Goal: Task Accomplishment & Management: Use online tool/utility

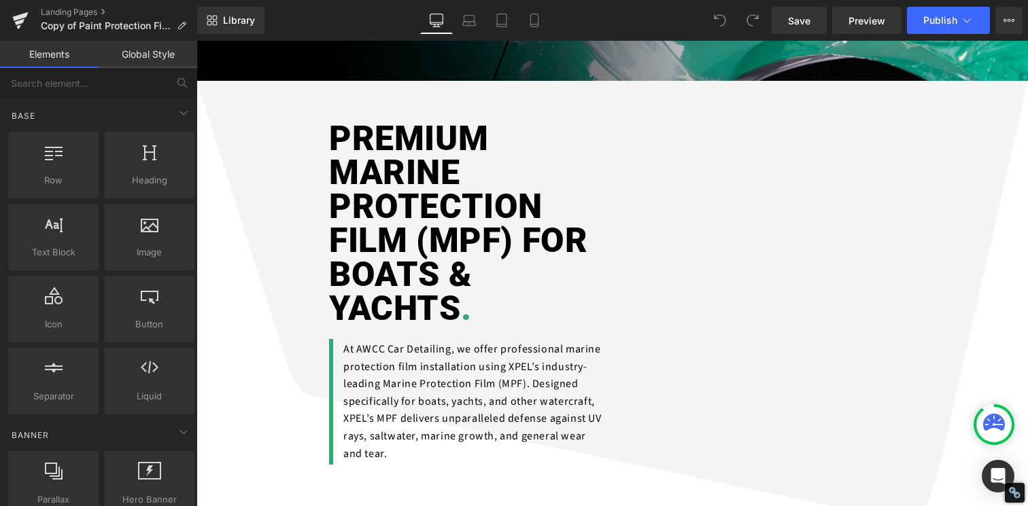
scroll to position [375, 0]
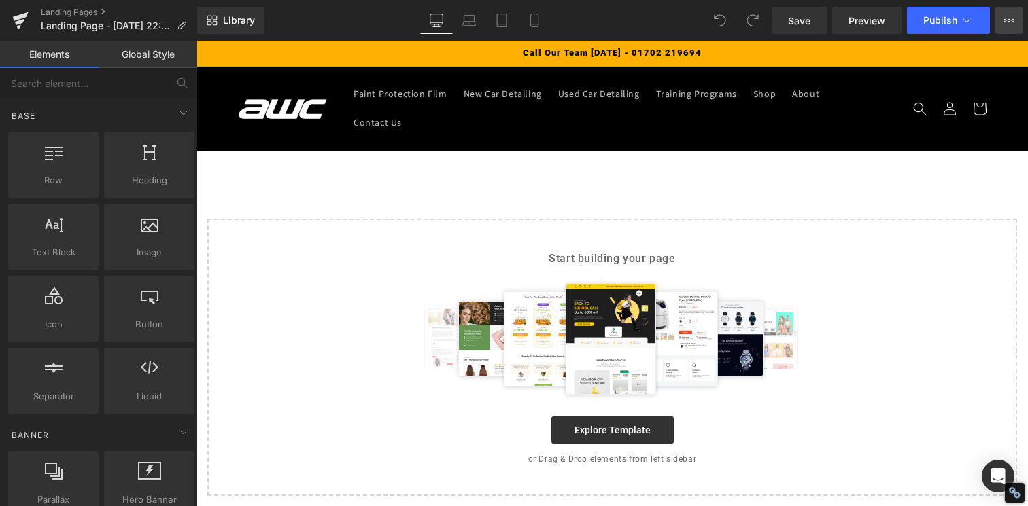
click at [1010, 21] on icon at bounding box center [1008, 20] width 11 height 11
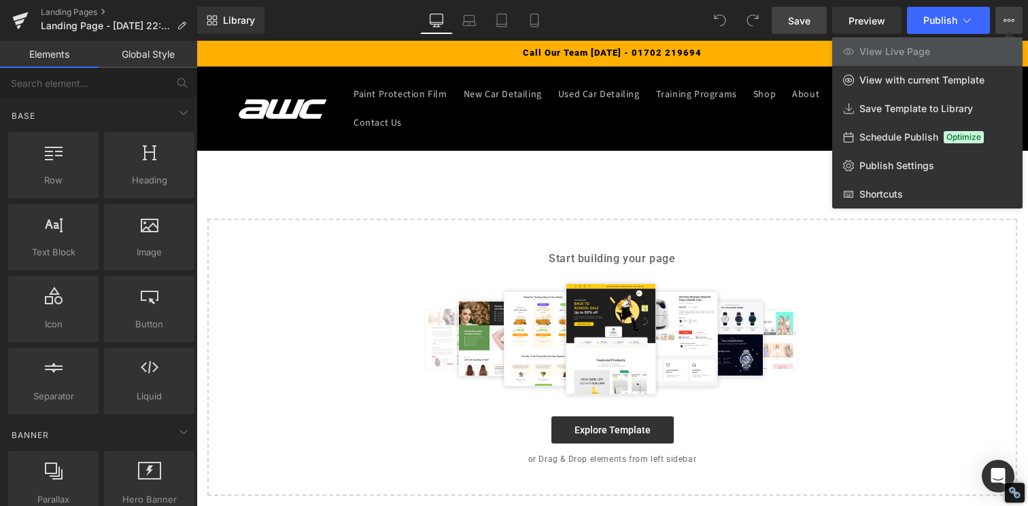
click at [801, 18] on span "Save" at bounding box center [799, 21] width 22 height 14
click at [230, 24] on span "Library" at bounding box center [239, 20] width 32 height 12
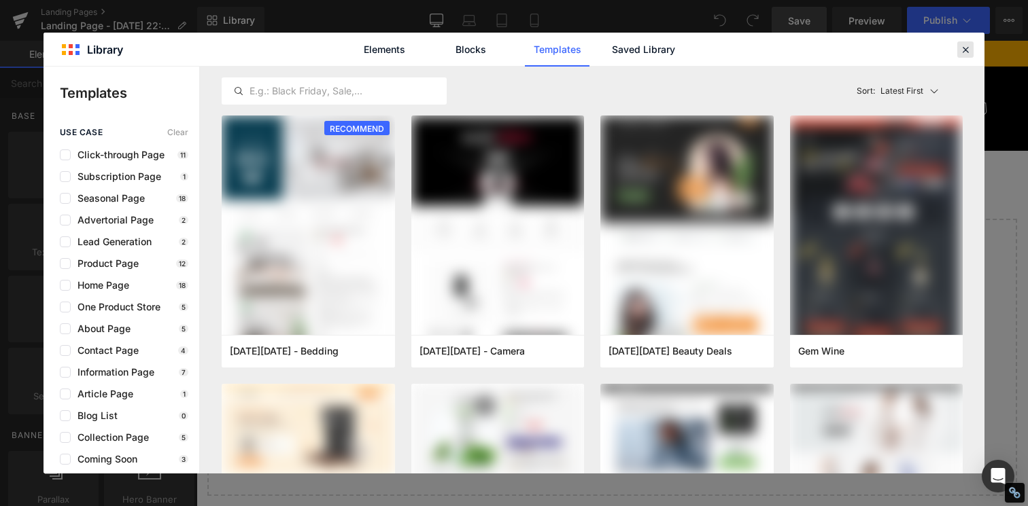
click at [964, 50] on icon at bounding box center [965, 50] width 12 height 12
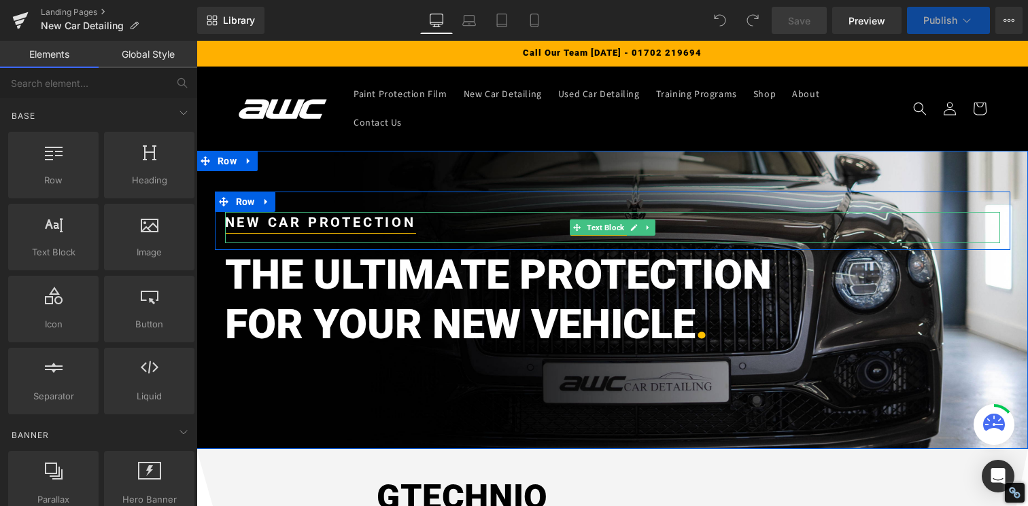
click at [309, 214] on strong "NEW CAR PROTECTION" at bounding box center [320, 222] width 191 height 16
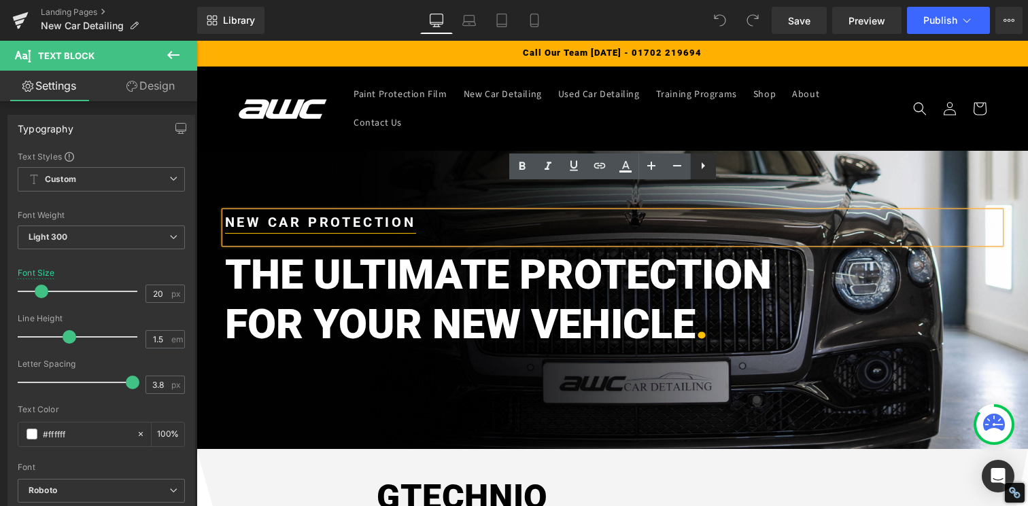
click at [707, 166] on icon at bounding box center [703, 166] width 16 height 16
click at [727, 162] on icon at bounding box center [728, 166] width 16 height 16
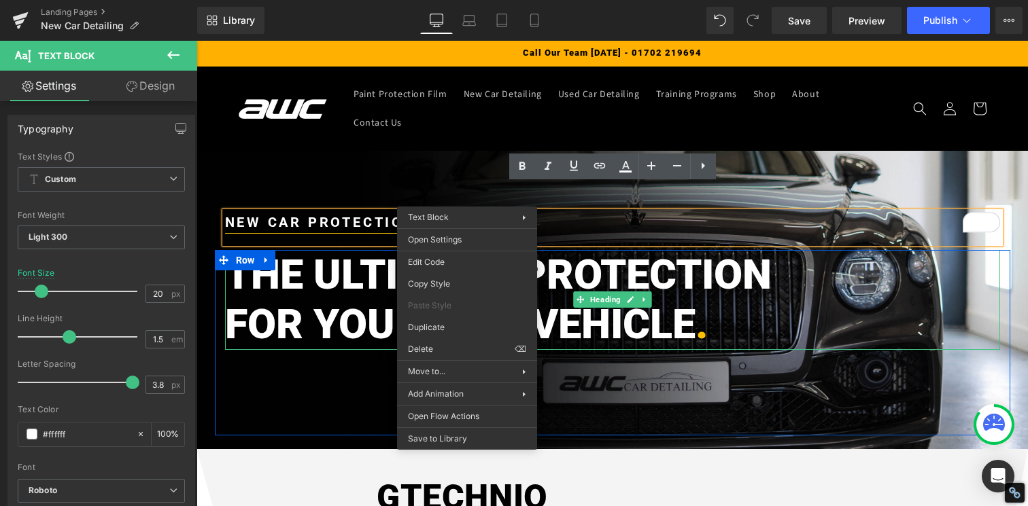
click at [355, 264] on h2 "THE ULTIMATE PROTECTION" at bounding box center [612, 275] width 775 height 50
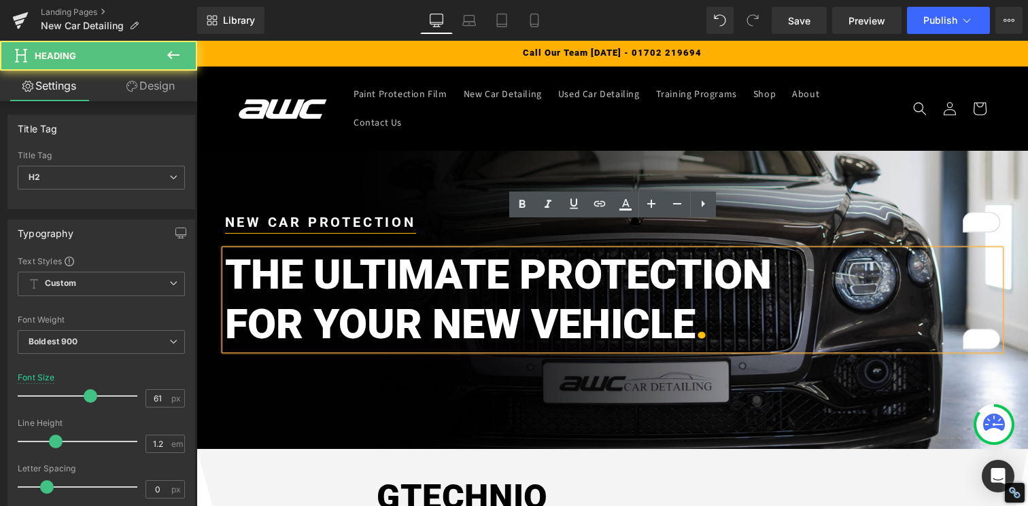
click at [697, 300] on span "." at bounding box center [701, 324] width 12 height 49
drag, startPoint x: 699, startPoint y: 296, endPoint x: 711, endPoint y: 296, distance: 12.2
click at [711, 300] on h2 "FOR YOUR NEW VEHICLE ." at bounding box center [612, 325] width 775 height 50
click at [714, 300] on h2 "FOR YOUR NEW VEHICLE ." at bounding box center [612, 325] width 775 height 50
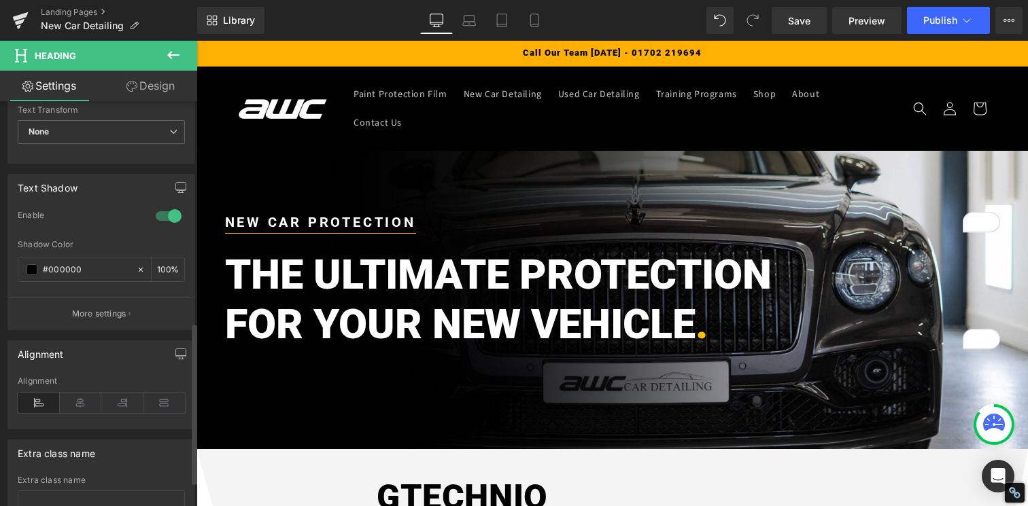
scroll to position [405, 0]
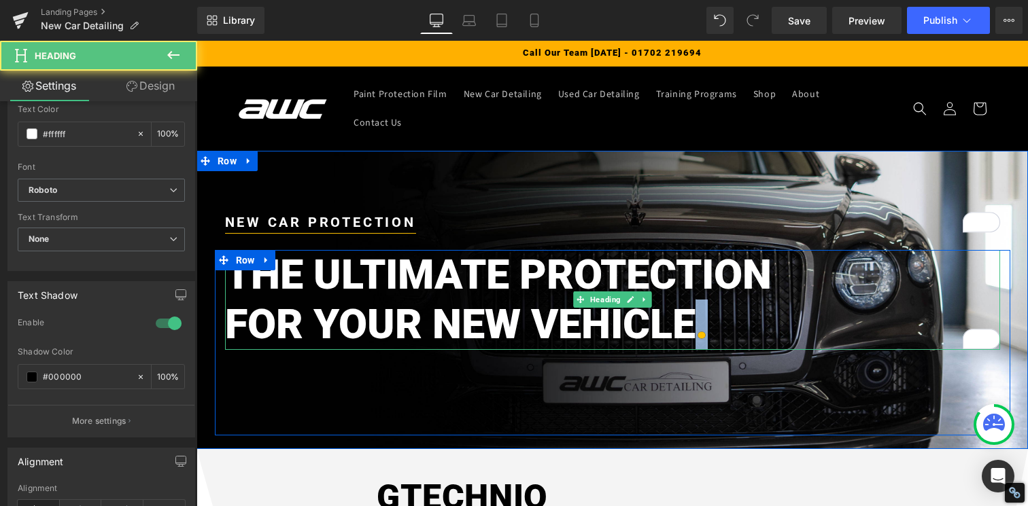
click at [699, 300] on span "." at bounding box center [701, 324] width 12 height 49
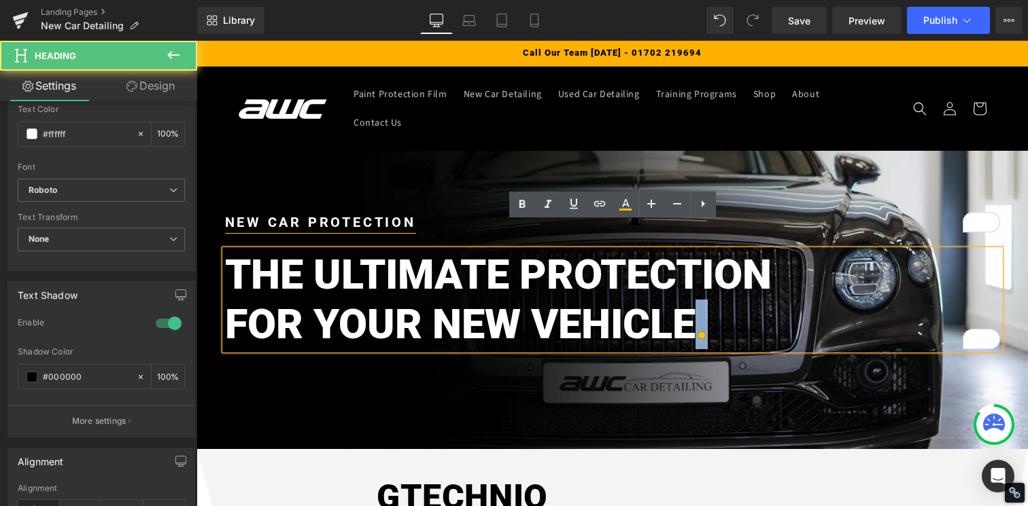
copy span "."
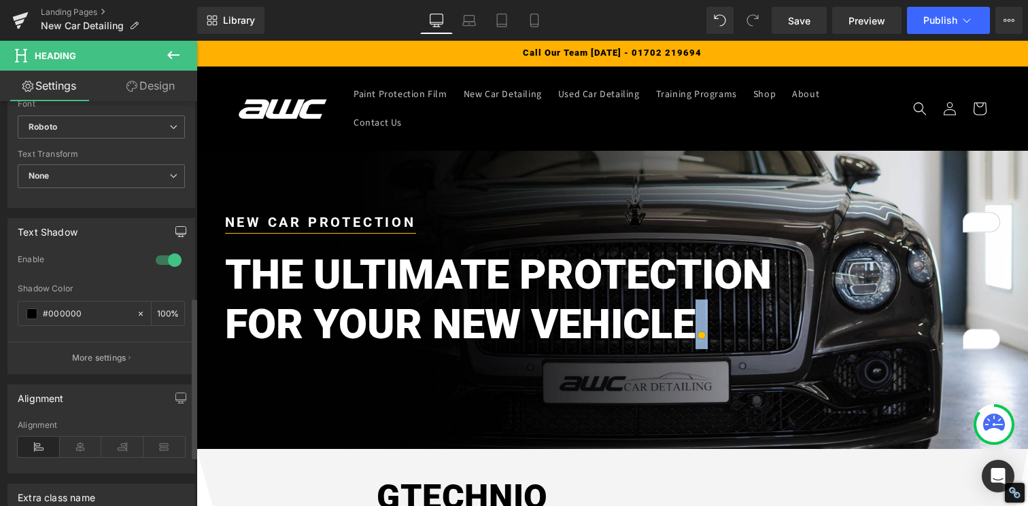
scroll to position [617, 0]
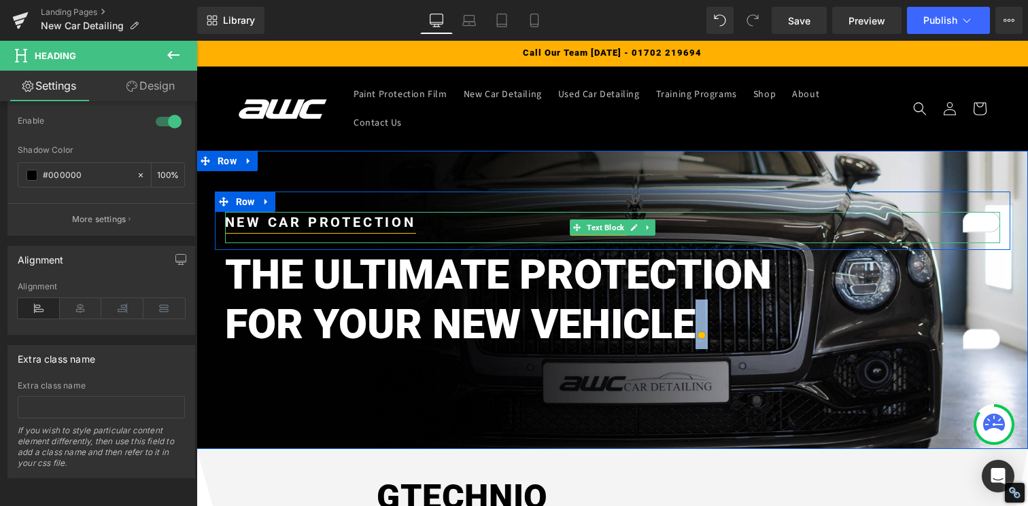
click at [352, 214] on strong "NEW CAR PROTECTION" at bounding box center [320, 222] width 191 height 16
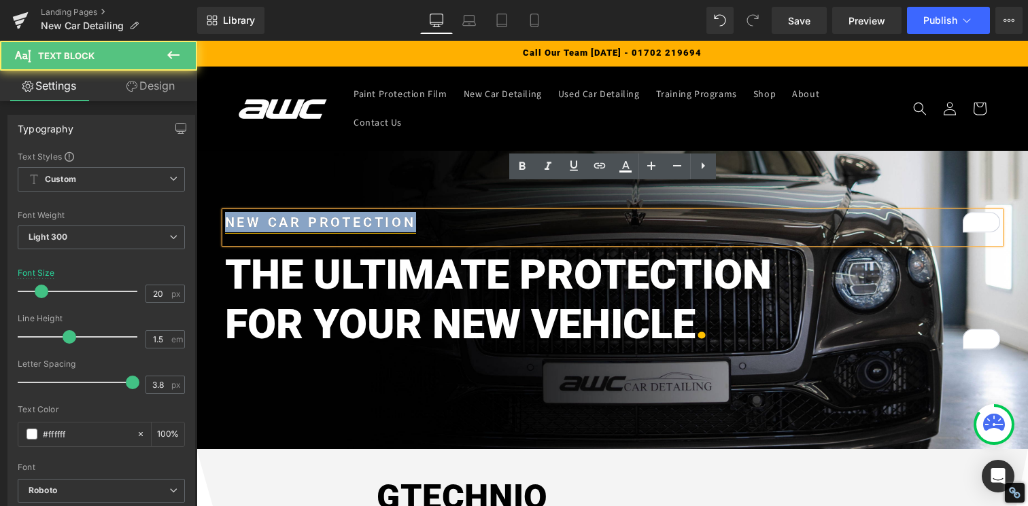
drag, startPoint x: 425, startPoint y: 190, endPoint x: 212, endPoint y: 187, distance: 213.4
click at [212, 192] on div "NEW CAR PROTECTION Text Block Row THE ULTIMATE PROTECTION FOR YOUR NEW VEHICLE …" at bounding box center [613, 313] width 816 height 243
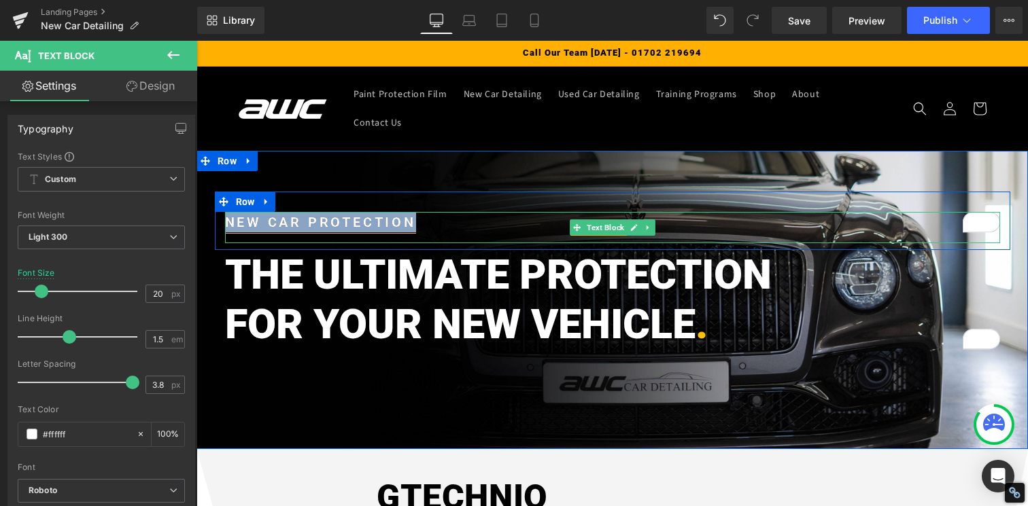
click at [372, 214] on strong "NEW CAR PROTECTION" at bounding box center [320, 222] width 191 height 16
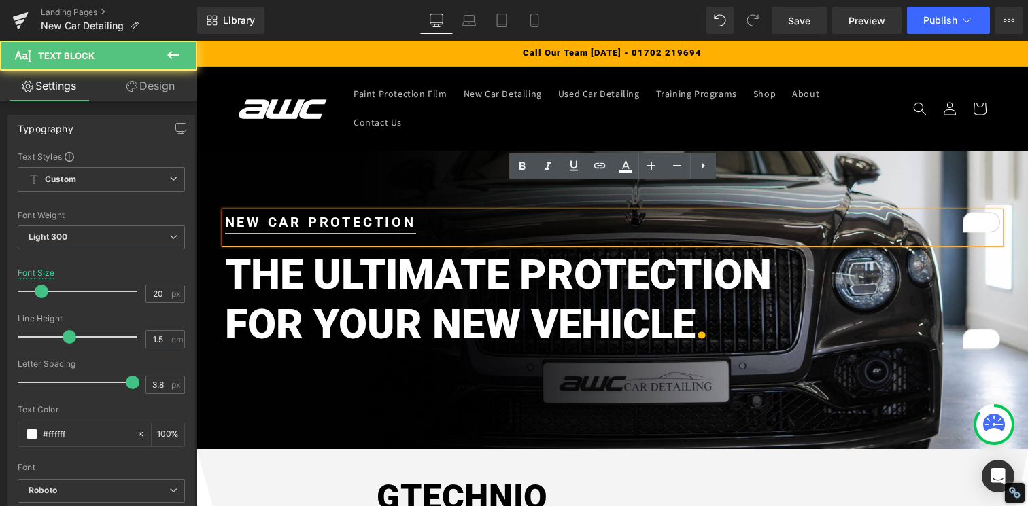
click at [455, 212] on p "NEW CAR PROTECTION" at bounding box center [612, 222] width 775 height 20
click at [440, 250] on h2 "THE ULTIMATE PROTECTION" at bounding box center [612, 275] width 775 height 50
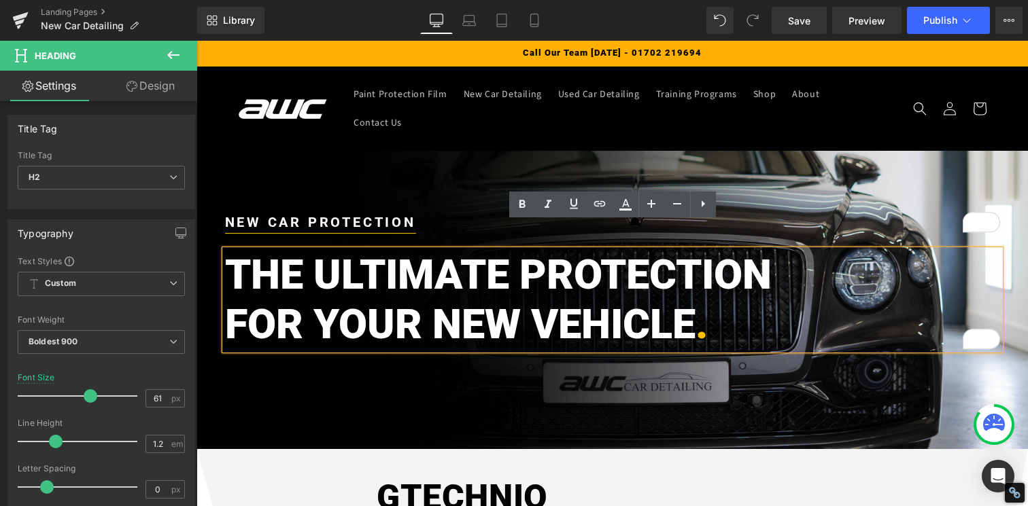
click at [479, 350] on div "THE ULTIMATE PROTECTION FOR YOUR NEW VEHICLE . Heading Row" at bounding box center [612, 342] width 795 height 185
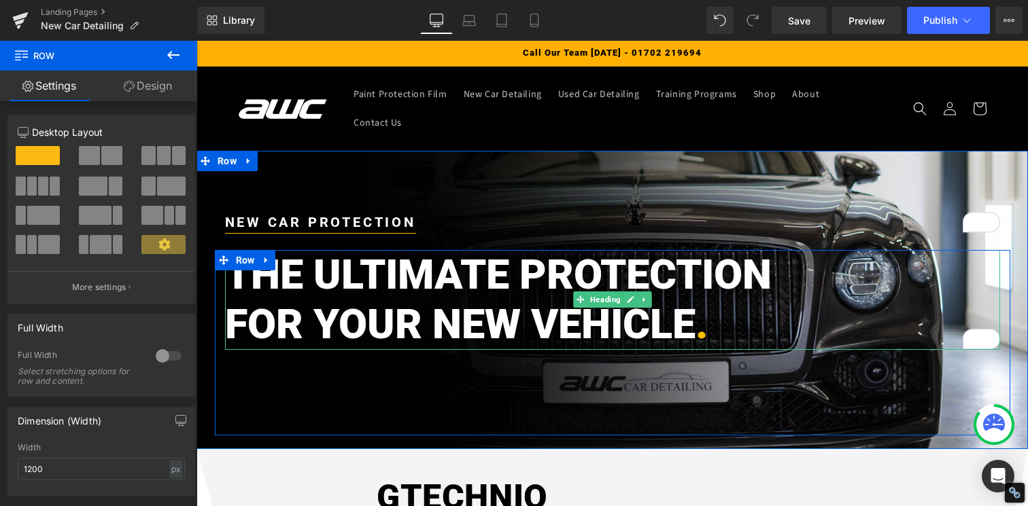
click at [705, 300] on span "." at bounding box center [701, 324] width 12 height 49
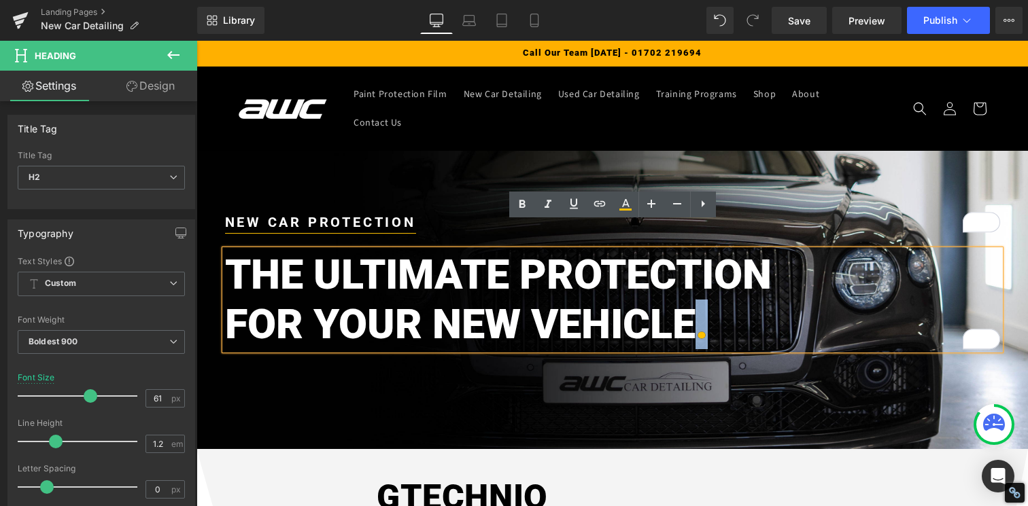
click at [699, 300] on span "." at bounding box center [701, 324] width 12 height 49
click at [625, 201] on icon at bounding box center [625, 204] width 16 height 16
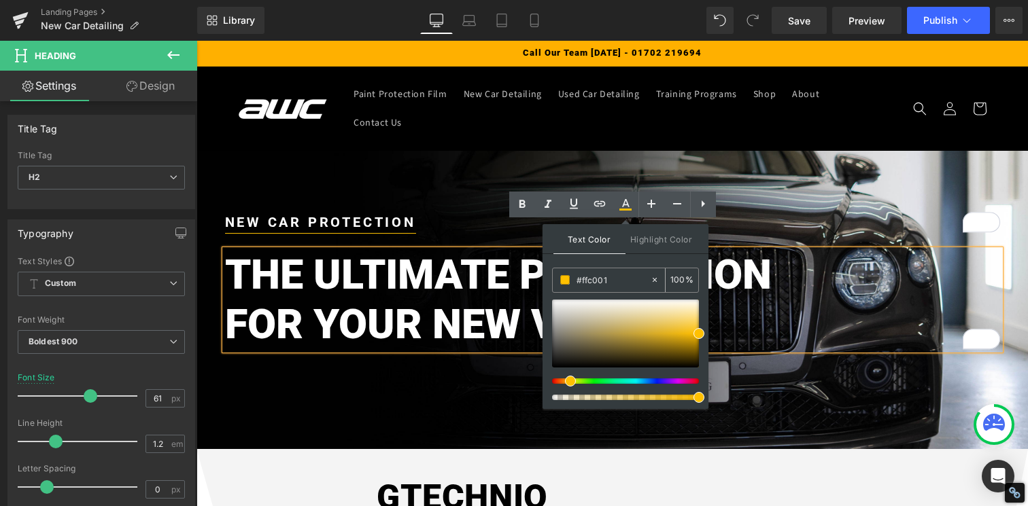
click at [589, 284] on input "#ffc001" at bounding box center [612, 280] width 73 height 15
click at [319, 214] on strong "NEW CAR PROTECTION" at bounding box center [320, 222] width 191 height 16
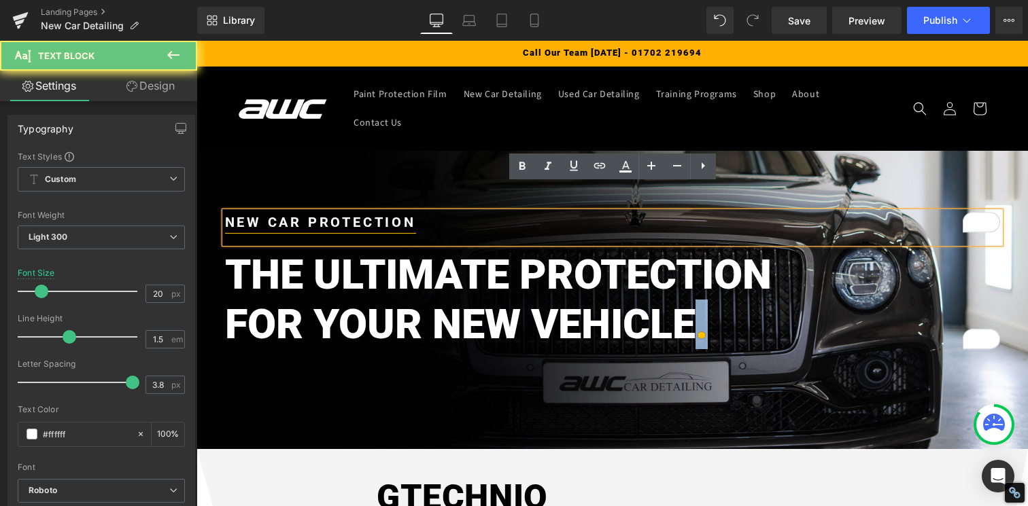
click at [319, 214] on strong "NEW CAR PROTECTION" at bounding box center [320, 222] width 191 height 16
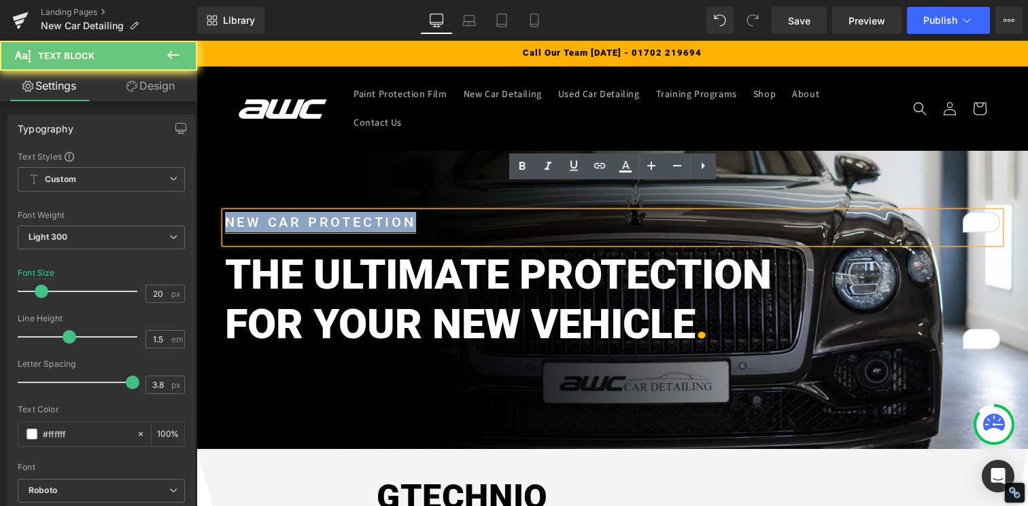
click at [319, 214] on strong "NEW CAR PROTECTION" at bounding box center [320, 222] width 191 height 16
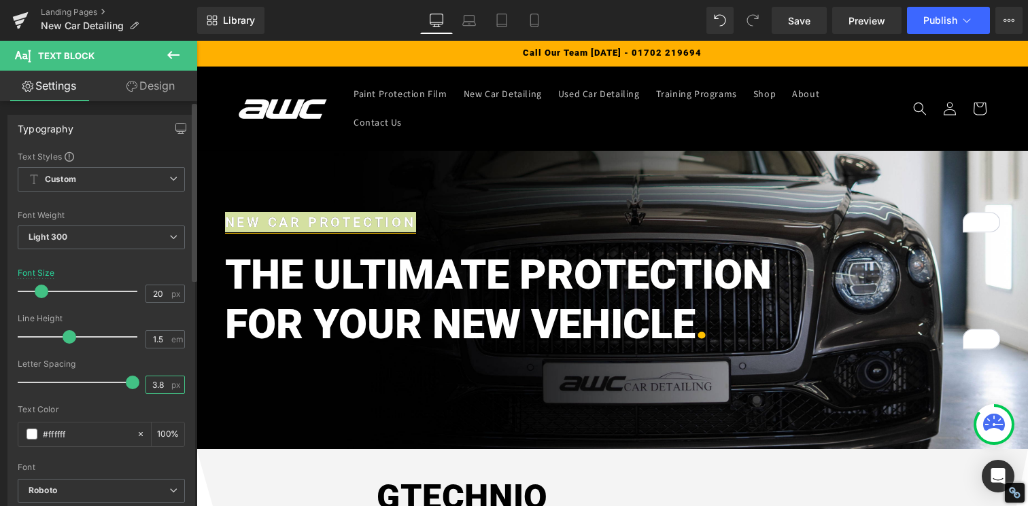
click at [148, 385] on input "3.8" at bounding box center [158, 385] width 24 height 17
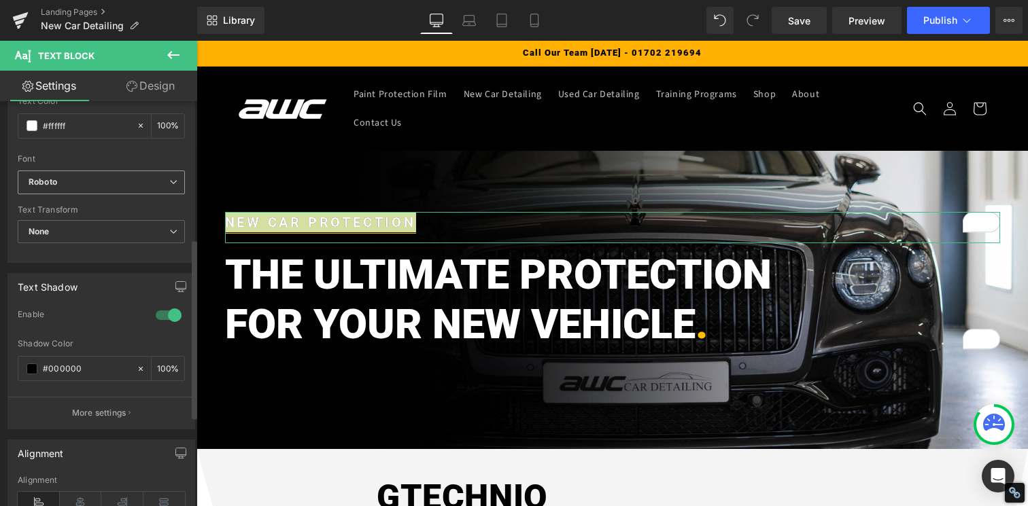
scroll to position [310, 0]
click at [84, 413] on p "More settings" at bounding box center [99, 412] width 54 height 12
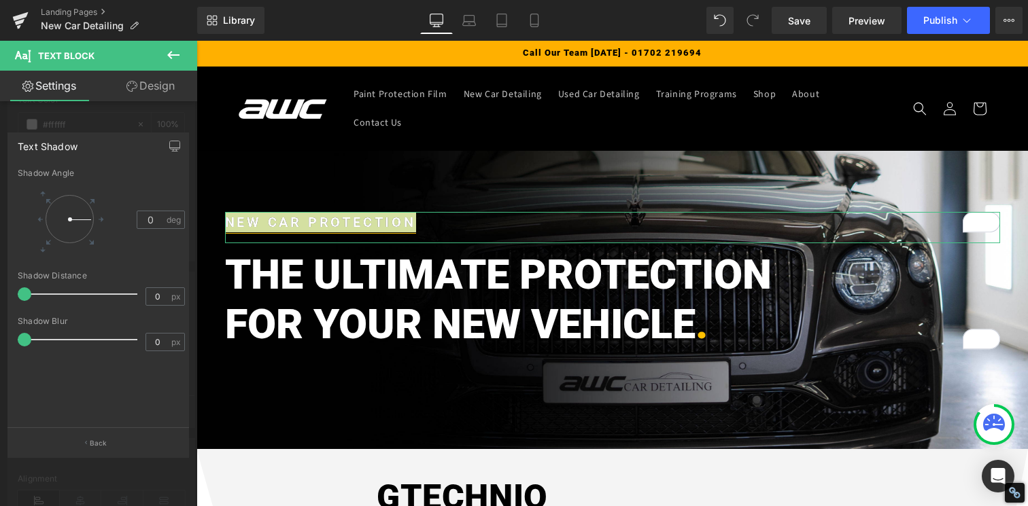
click at [106, 131] on div at bounding box center [98, 277] width 197 height 472
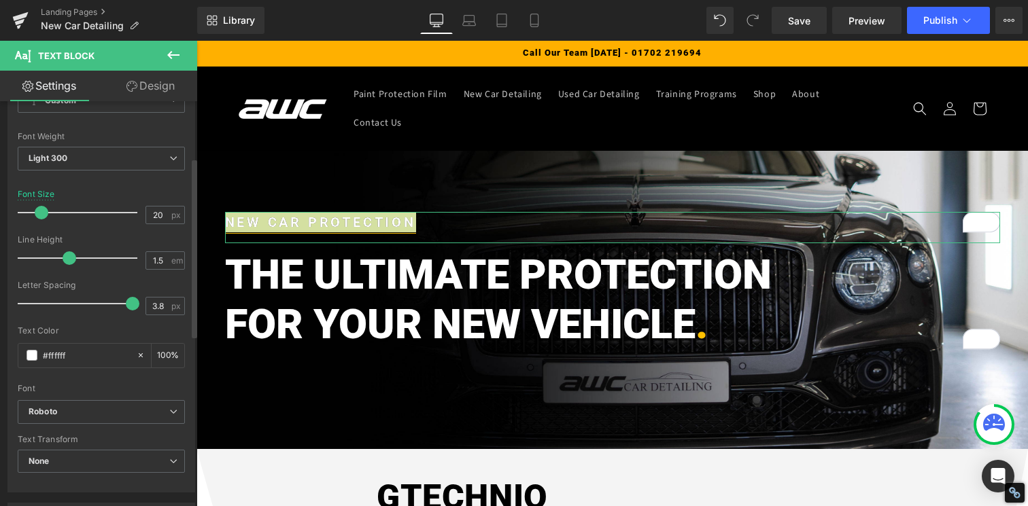
scroll to position [0, 0]
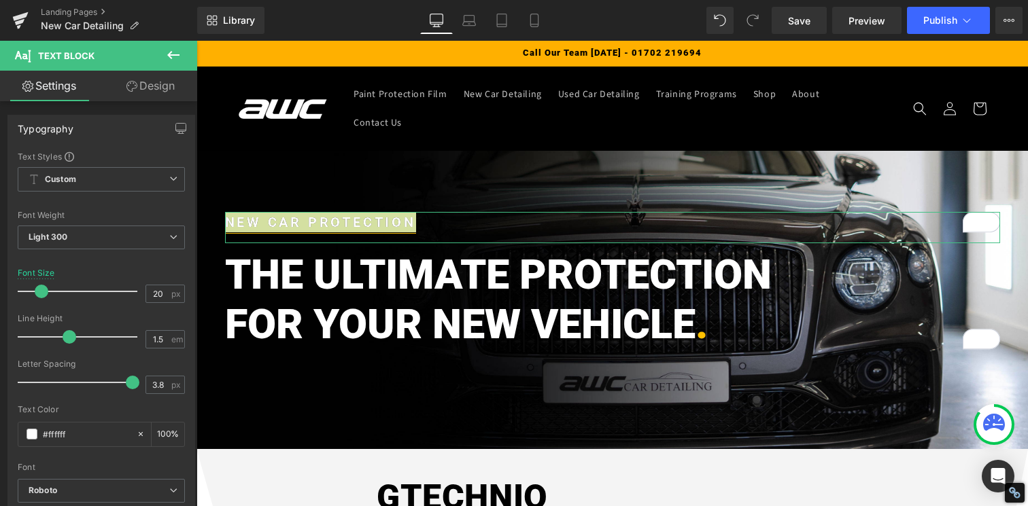
click at [133, 77] on link "Design" at bounding box center [150, 86] width 99 height 31
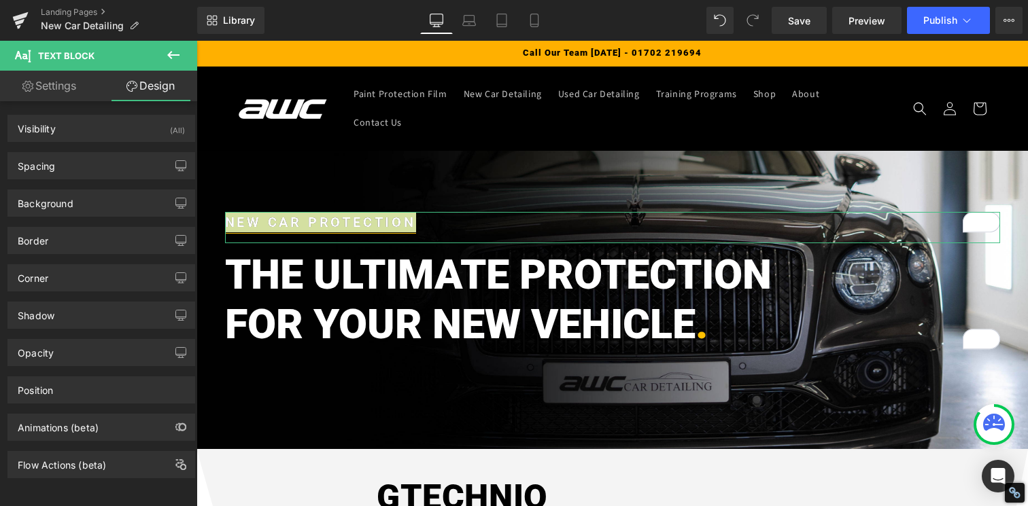
click at [49, 94] on link "Settings" at bounding box center [49, 86] width 99 height 31
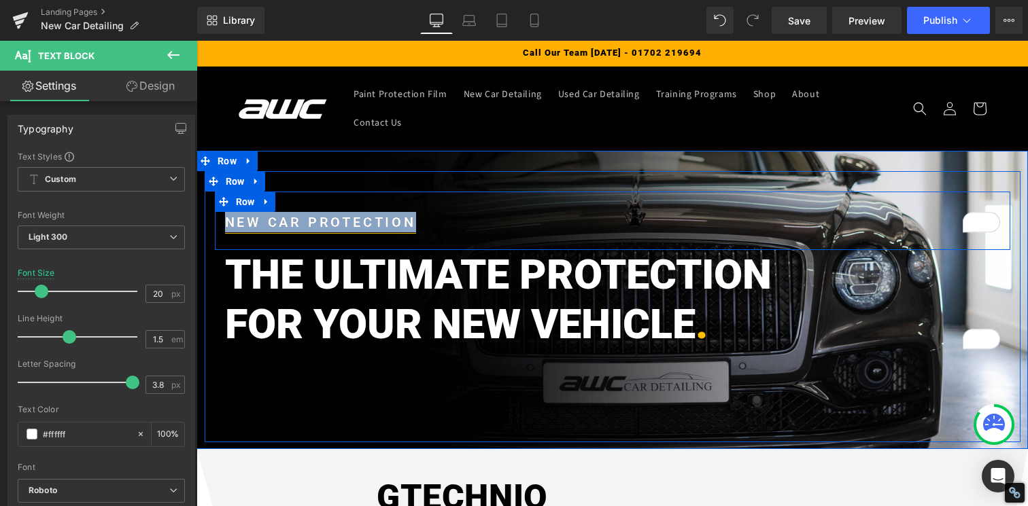
click at [386, 192] on div "NEW CAR PROTECTION Text Block Row" at bounding box center [612, 221] width 795 height 58
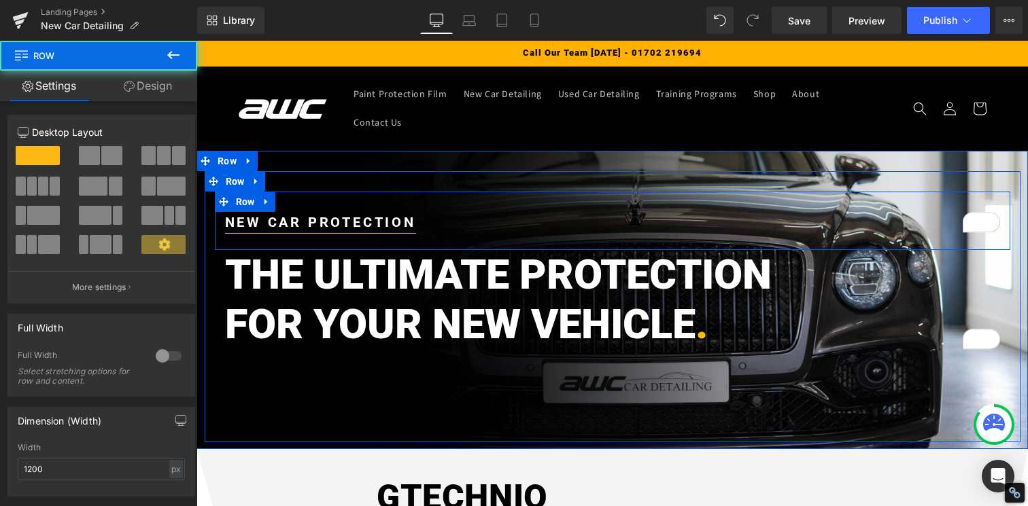
click at [419, 212] on p "NEW CAR PROTECTION" at bounding box center [612, 222] width 775 height 20
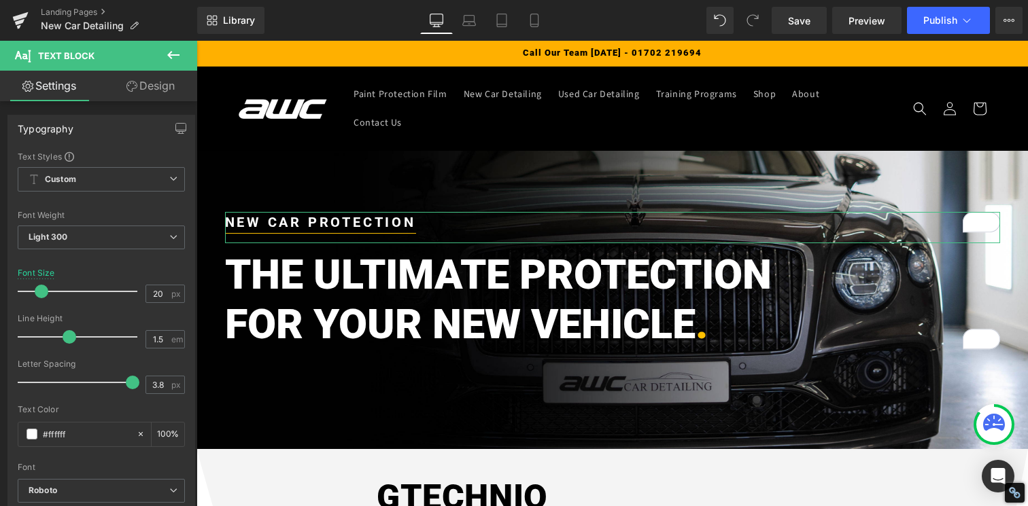
click at [139, 85] on link "Design" at bounding box center [150, 86] width 99 height 31
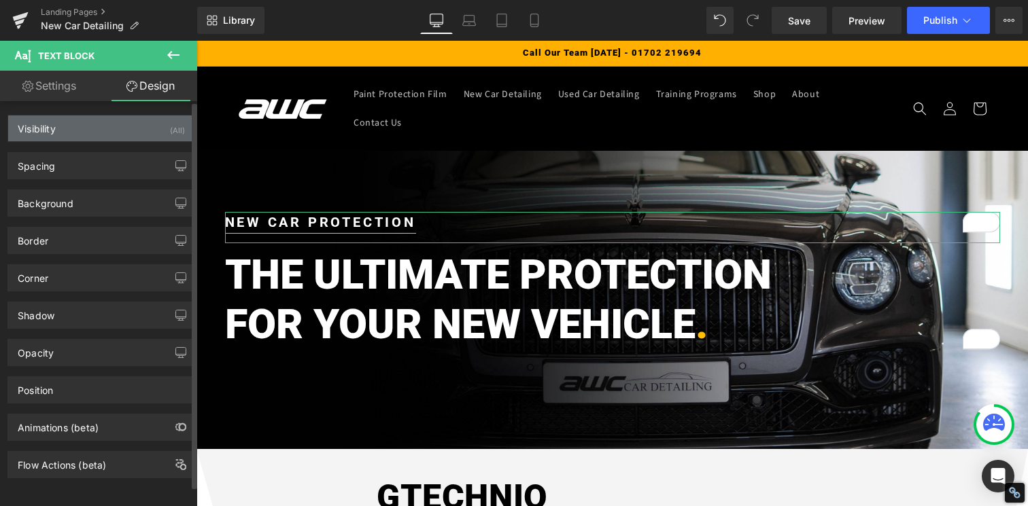
click at [64, 137] on div "Visibility (All)" at bounding box center [101, 129] width 186 height 26
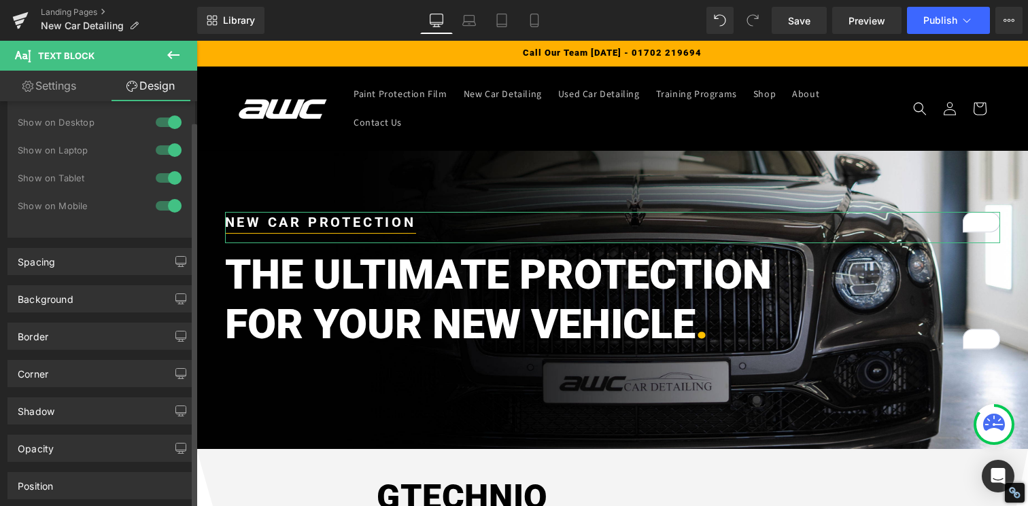
scroll to position [46, 0]
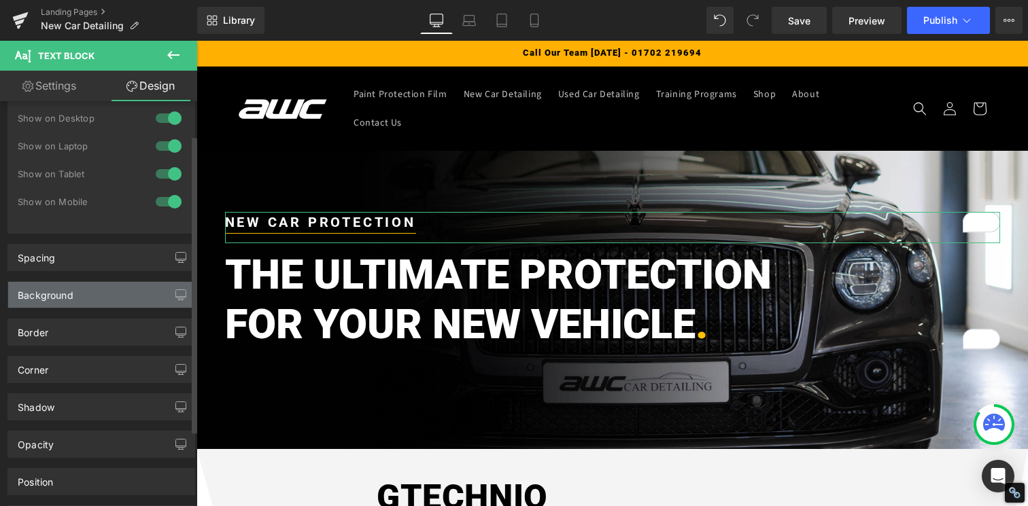
click at [58, 296] on div "Background" at bounding box center [46, 291] width 56 height 19
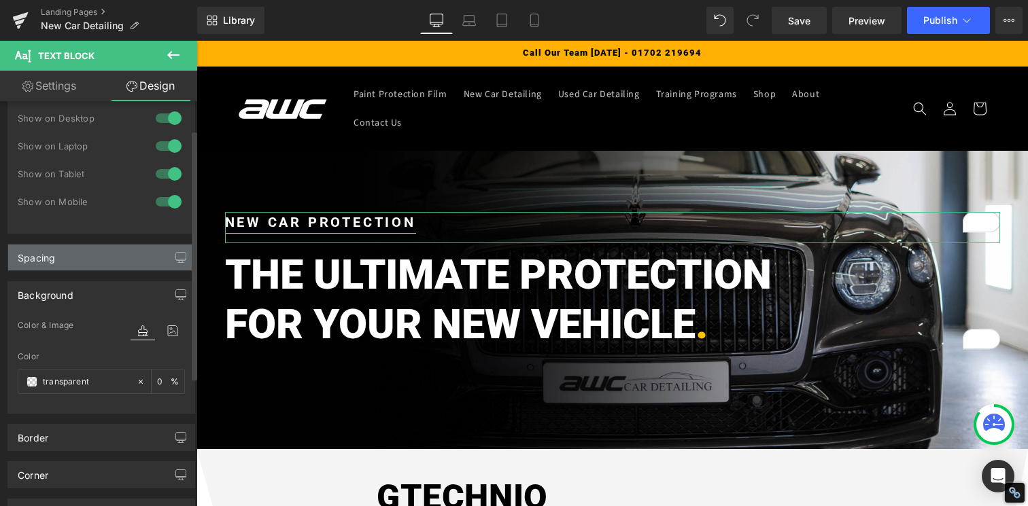
click at [65, 259] on div "Spacing" at bounding box center [101, 258] width 186 height 26
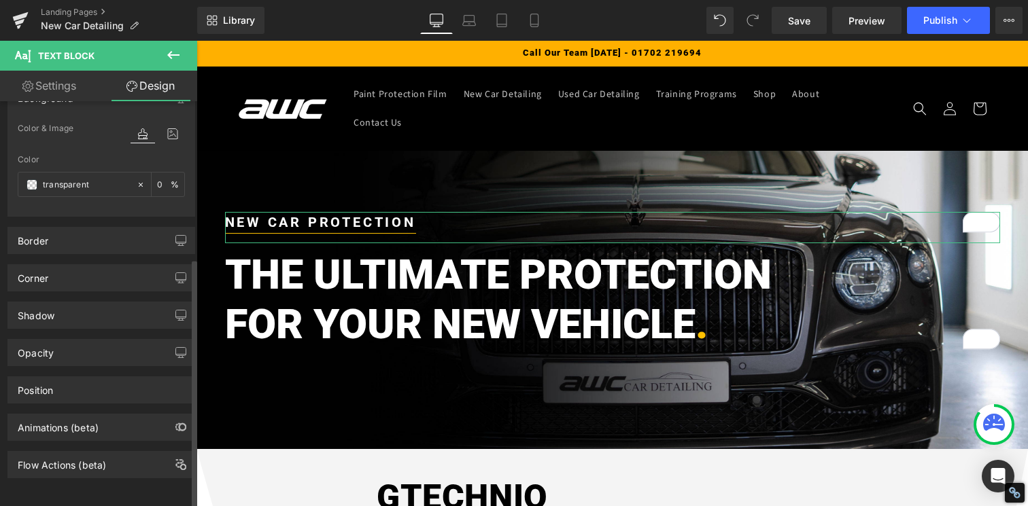
scroll to position [536, 0]
click at [65, 265] on div "Corner" at bounding box center [101, 278] width 186 height 26
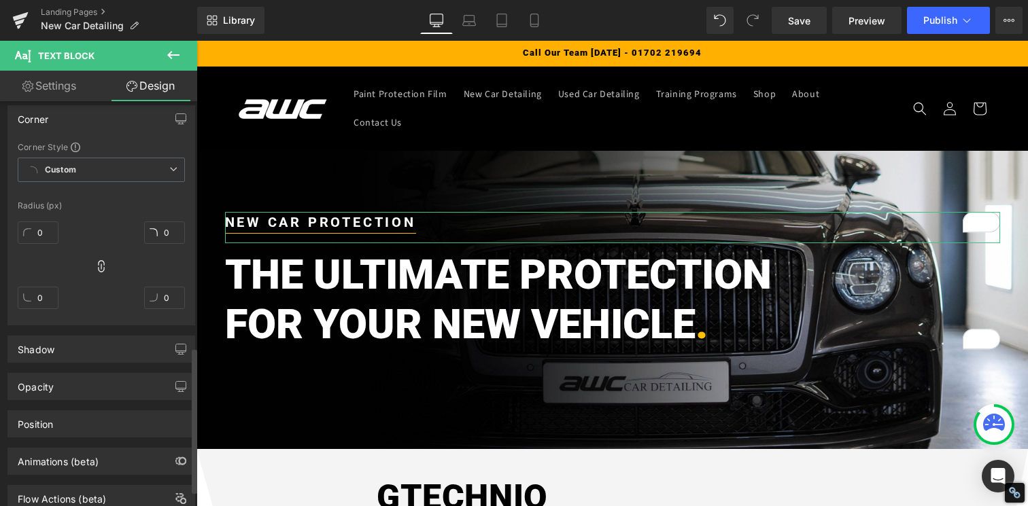
scroll to position [685, 0]
click at [59, 370] on div "Opacity 1 1" at bounding box center [101, 380] width 203 height 37
click at [64, 353] on div "Shadow" at bounding box center [101, 349] width 186 height 26
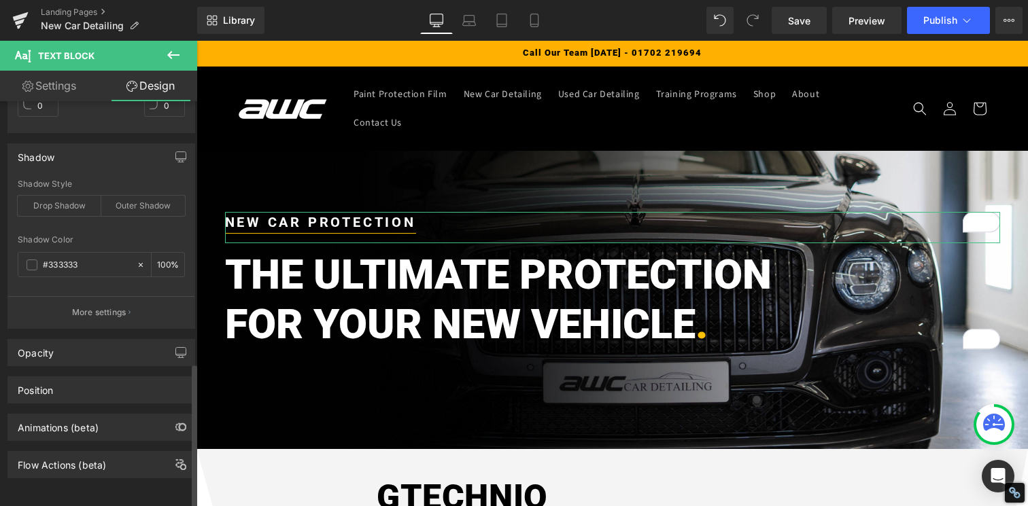
scroll to position [885, 0]
click at [63, 345] on div "Opacity" at bounding box center [101, 353] width 186 height 26
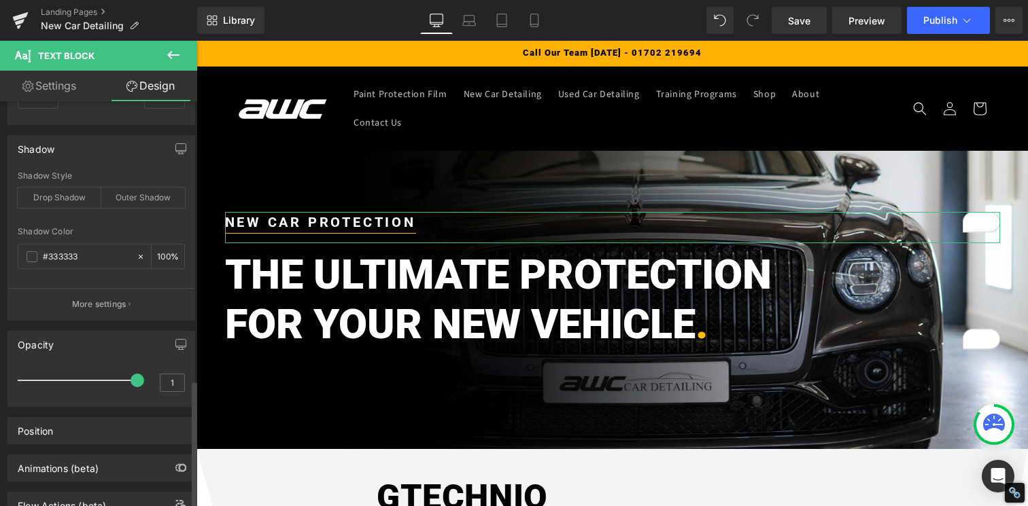
scroll to position [937, 0]
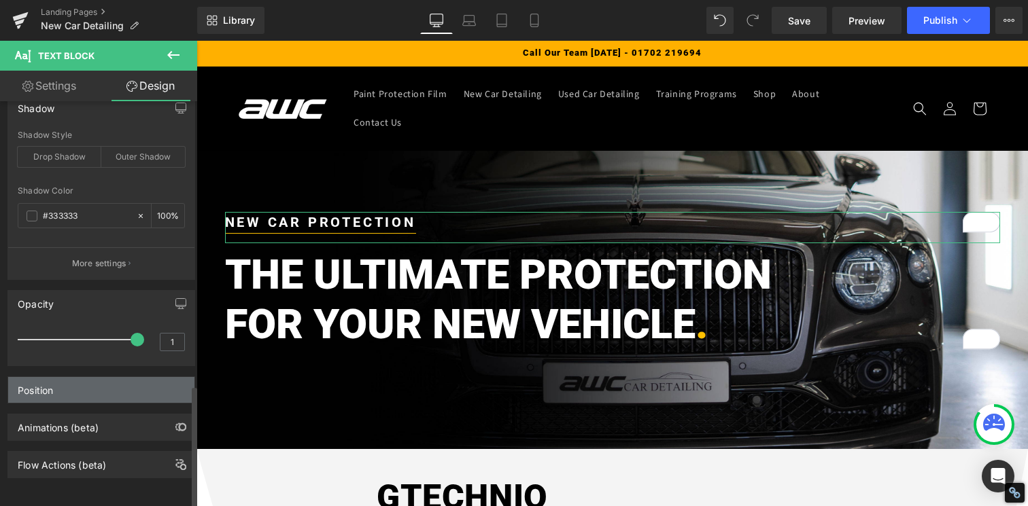
click at [55, 381] on div "Position" at bounding box center [101, 390] width 186 height 26
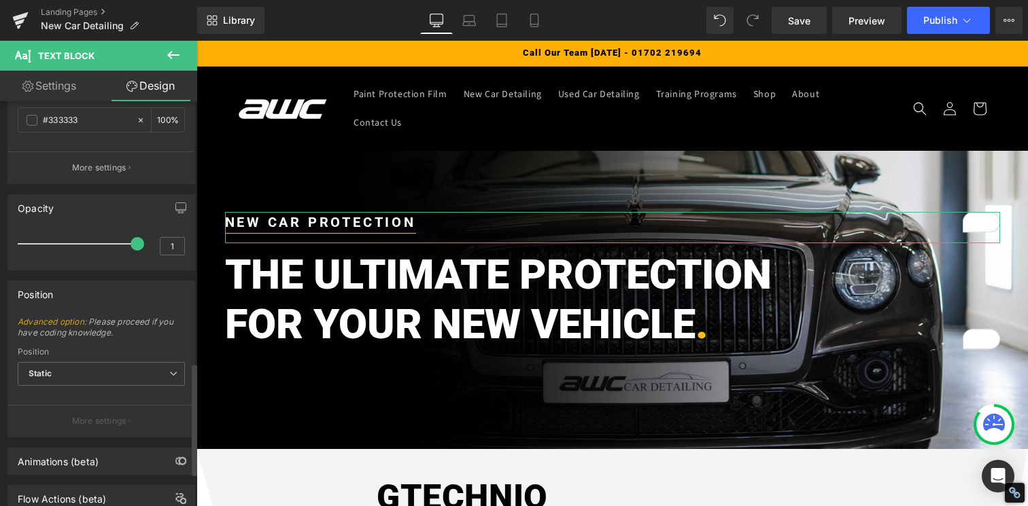
scroll to position [1066, 0]
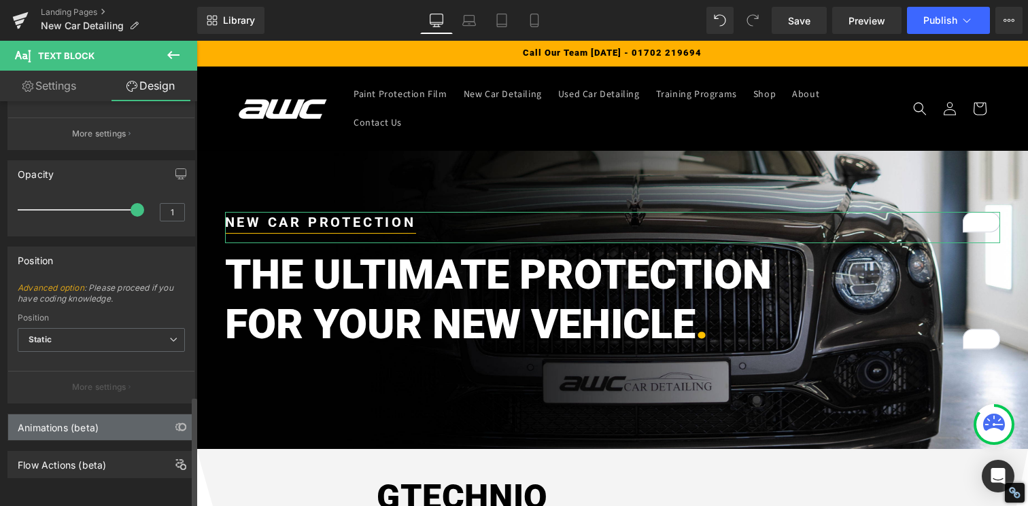
click at [54, 415] on div "Animations (beta)" at bounding box center [58, 424] width 81 height 19
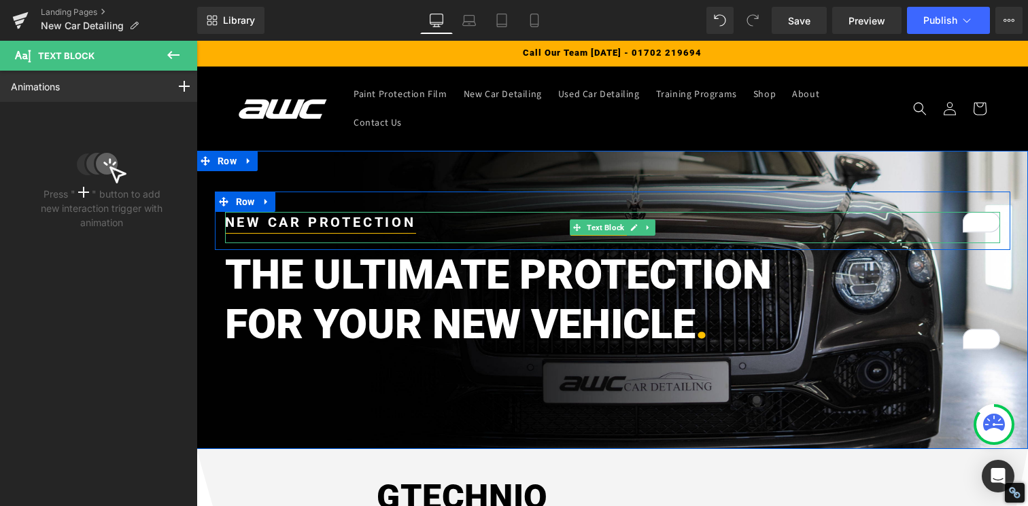
click at [478, 212] on p "NEW CAR PROTECTION" at bounding box center [612, 222] width 775 height 20
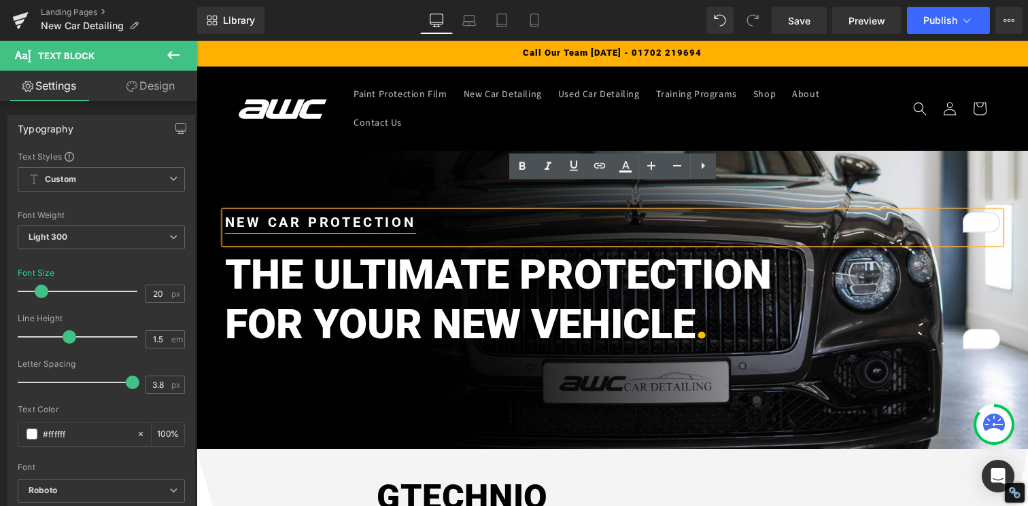
click at [447, 271] on h2 "THE ULTIMATE PROTECTION" at bounding box center [612, 275] width 775 height 50
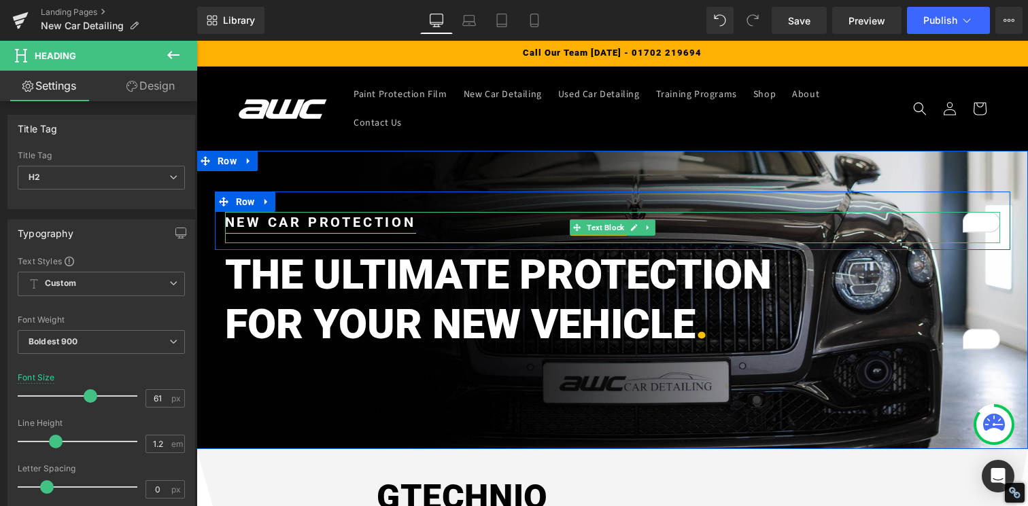
click at [304, 214] on strong "NEW CAR PROTECTION" at bounding box center [320, 222] width 191 height 16
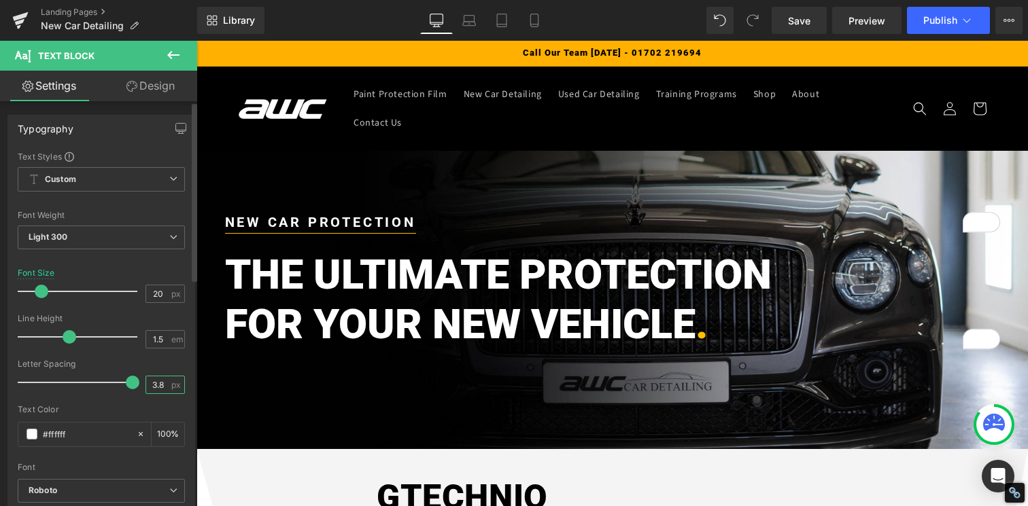
click at [157, 385] on input "3.8" at bounding box center [158, 385] width 24 height 17
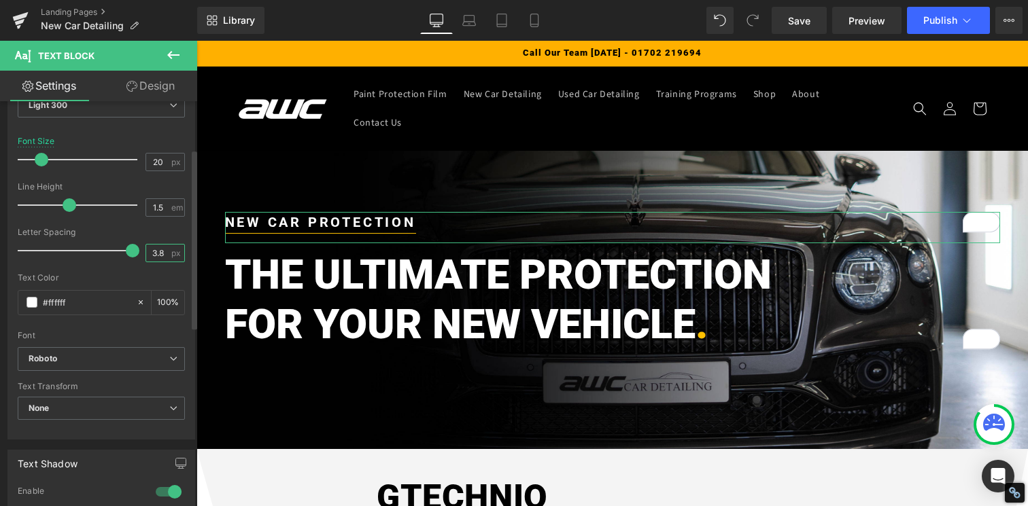
scroll to position [140, 0]
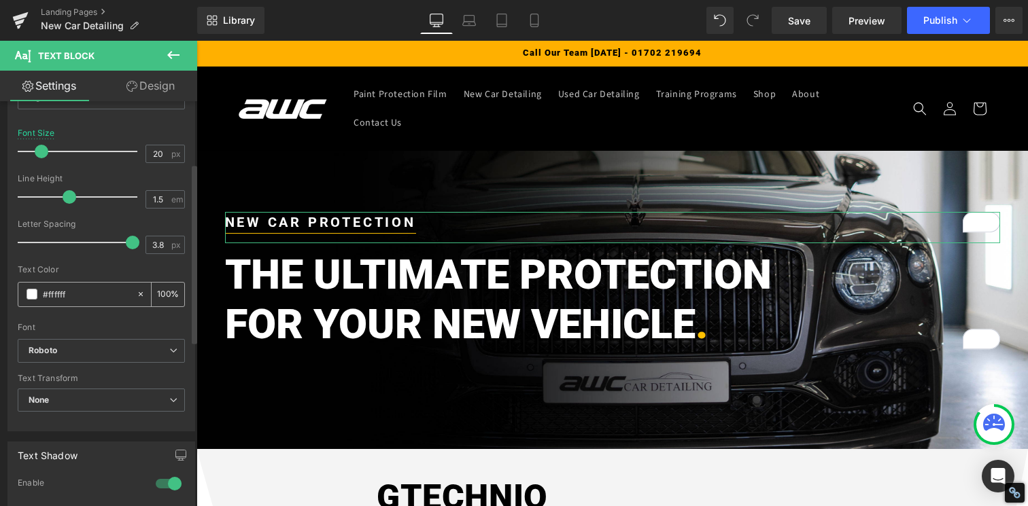
click at [74, 296] on input "#ffffff" at bounding box center [86, 294] width 87 height 15
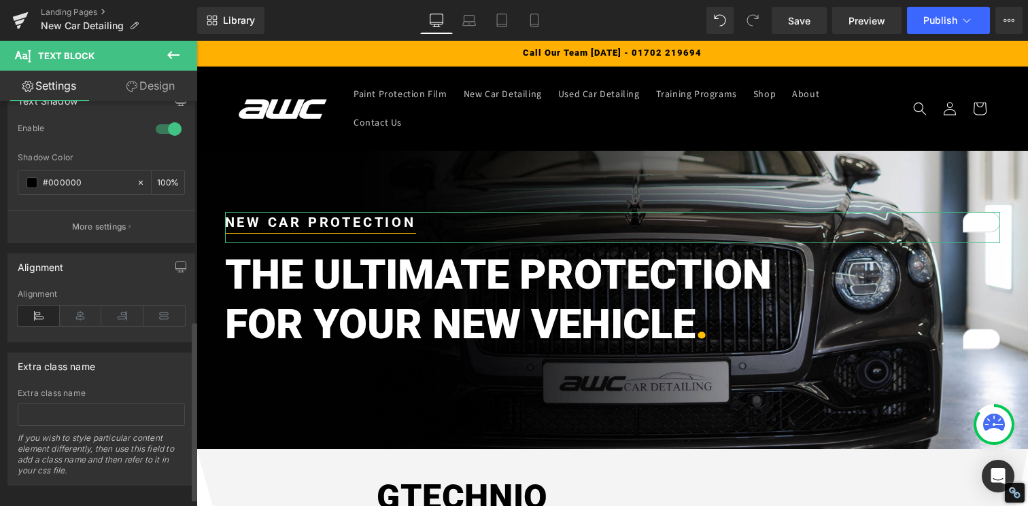
scroll to position [513, 0]
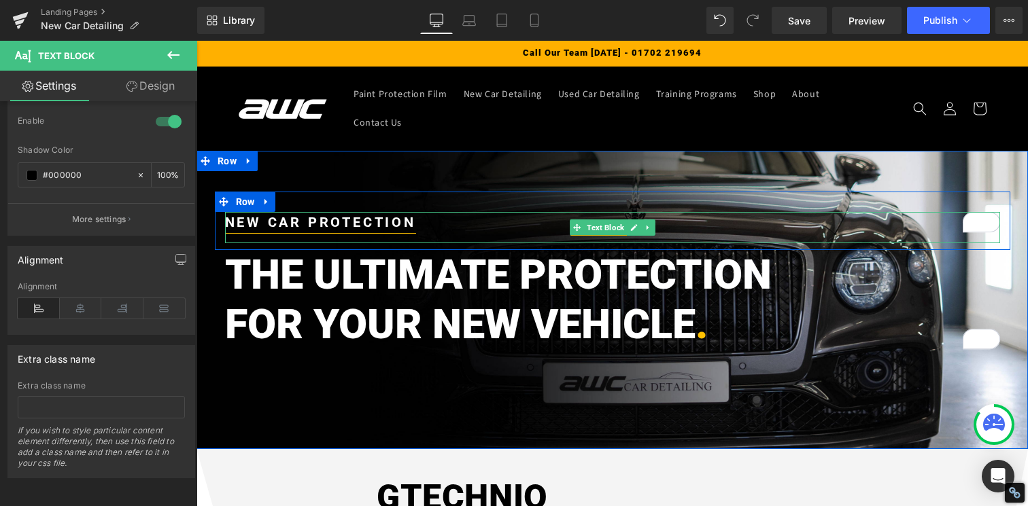
click at [348, 214] on strong "NEW CAR PROTECTION" at bounding box center [320, 222] width 191 height 16
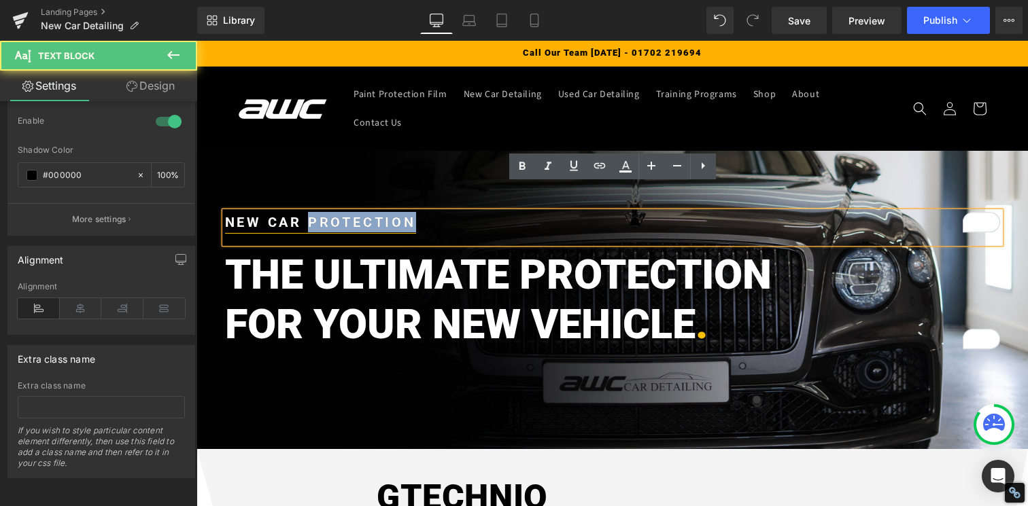
click at [348, 214] on strong "NEW CAR PROTECTION" at bounding box center [320, 222] width 191 height 16
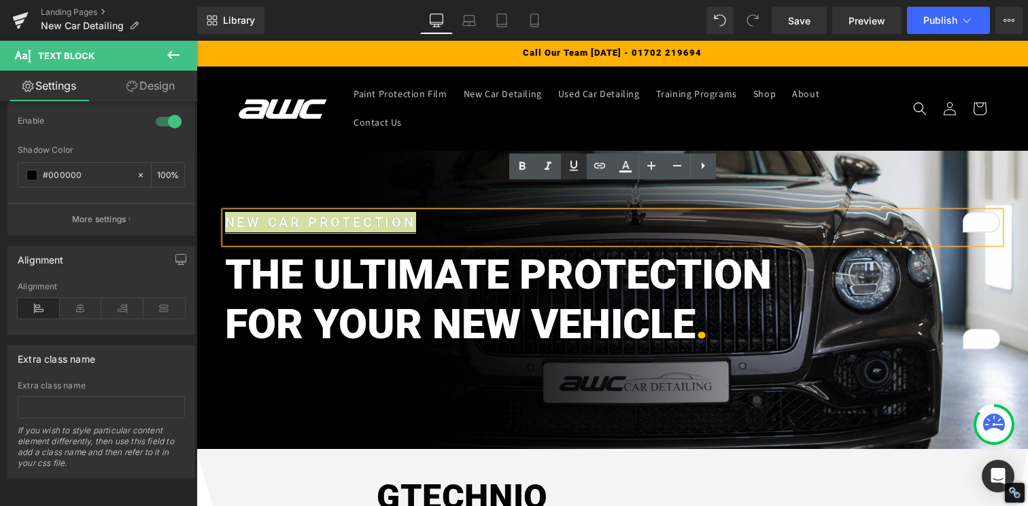
click at [575, 161] on icon at bounding box center [574, 165] width 8 height 10
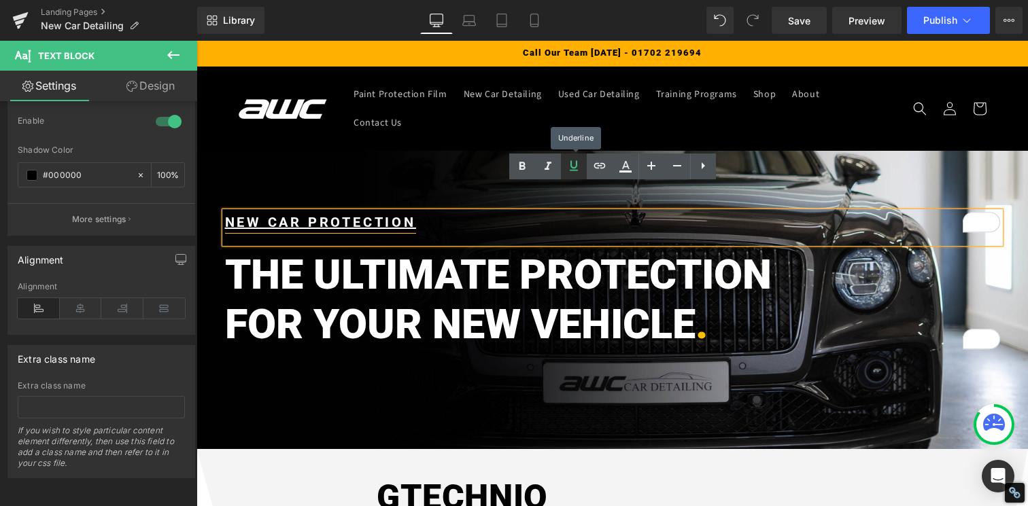
click at [575, 161] on icon at bounding box center [574, 165] width 8 height 10
click at [576, 169] on icon at bounding box center [574, 166] width 16 height 16
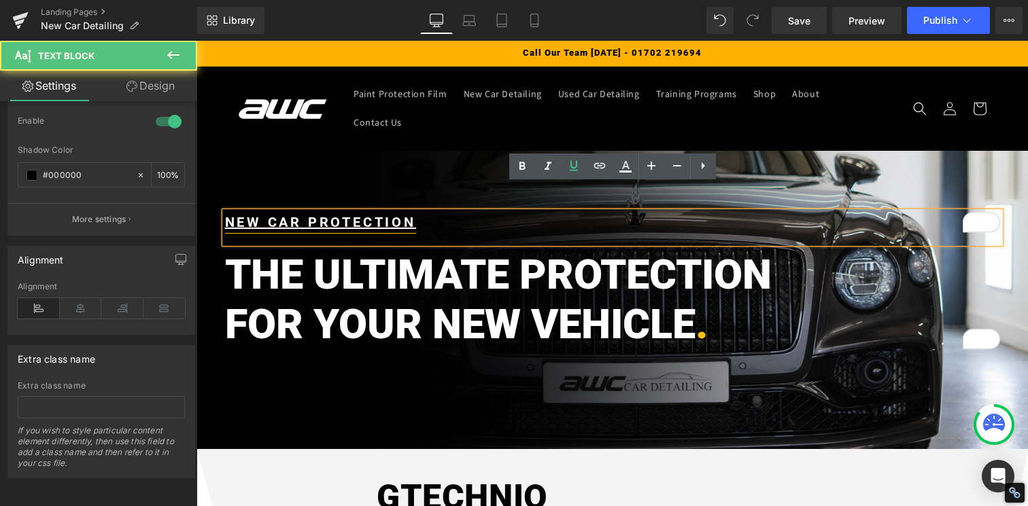
click at [500, 212] on div "NEW CAR PROTECTION" at bounding box center [612, 227] width 775 height 31
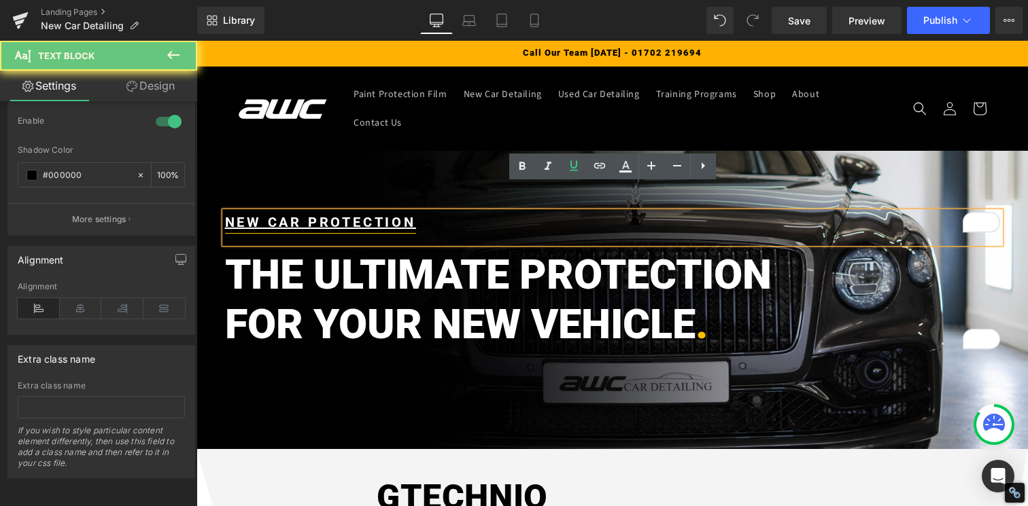
click at [449, 212] on p "NEW CAR PROTECTION" at bounding box center [612, 222] width 775 height 20
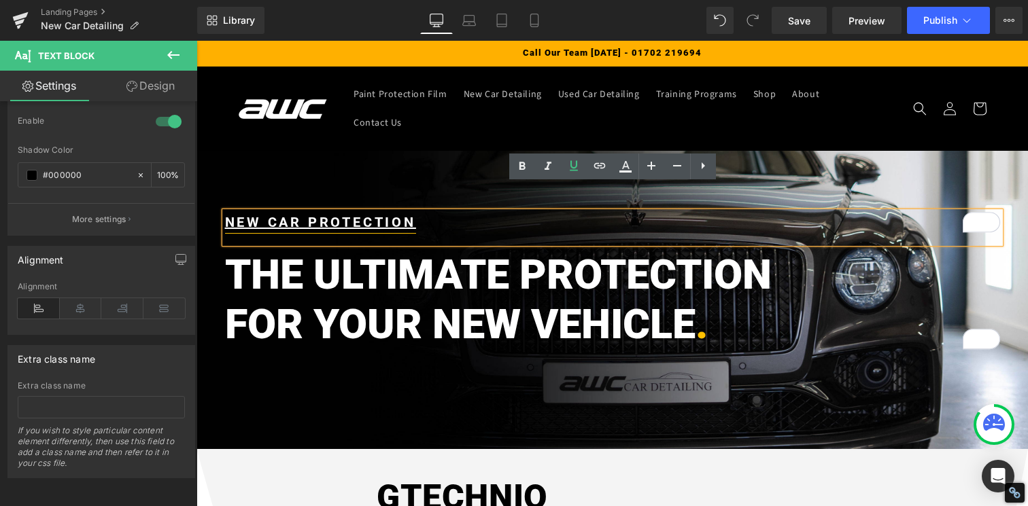
click at [442, 300] on h2 "FOR YOUR NEW VEHICLE ." at bounding box center [612, 325] width 775 height 50
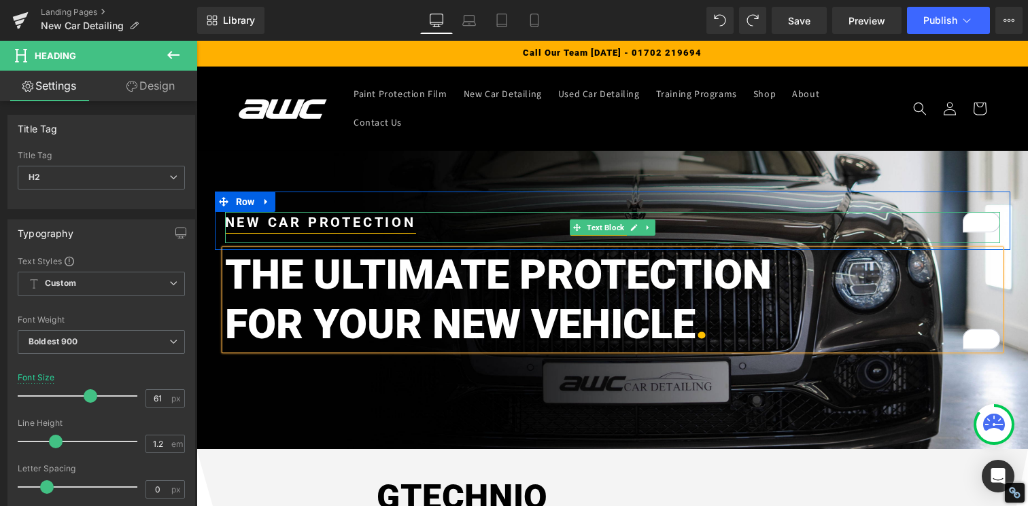
click at [413, 214] on strong "NEW CAR PROTECTION" at bounding box center [320, 222] width 191 height 16
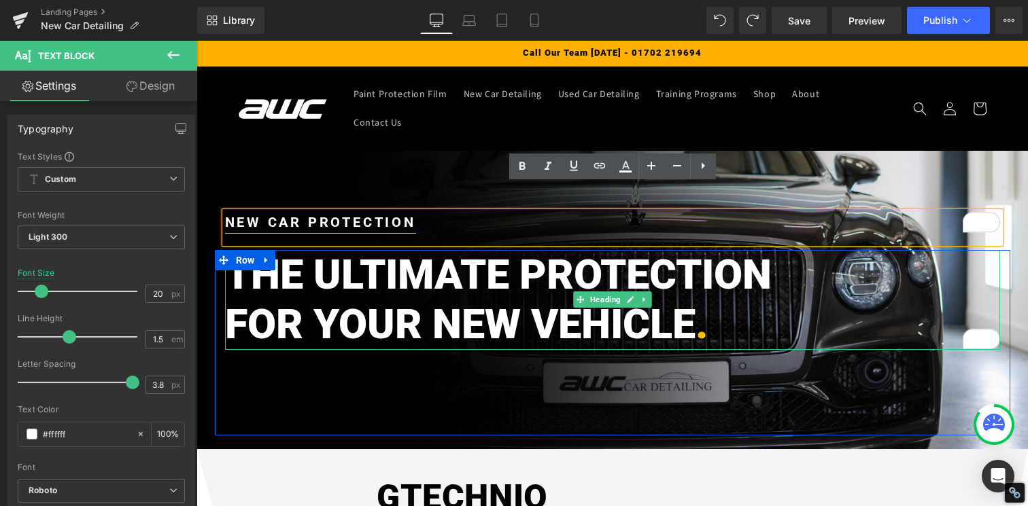
click at [556, 266] on h2 "THE ULTIMATE PROTECTION" at bounding box center [612, 275] width 775 height 50
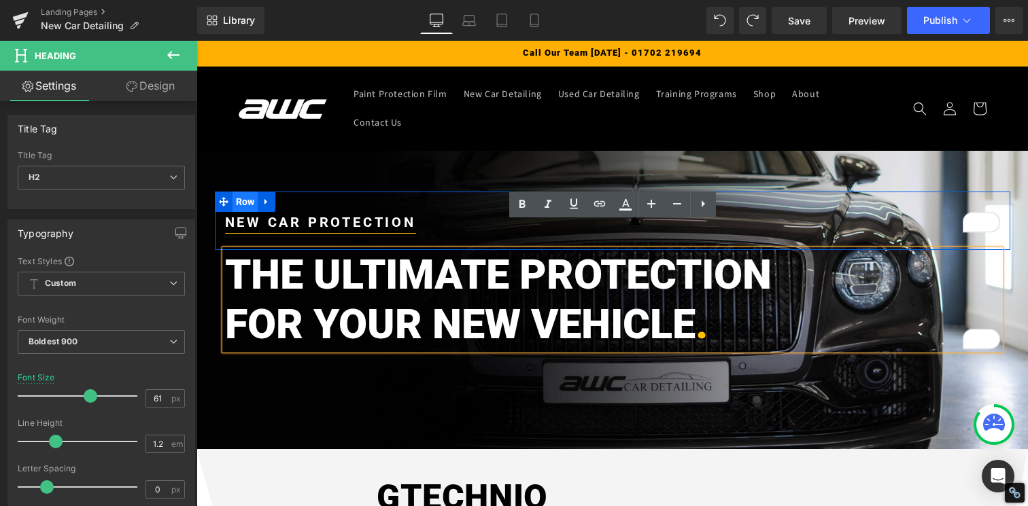
click at [239, 192] on span "Row" at bounding box center [245, 202] width 26 height 20
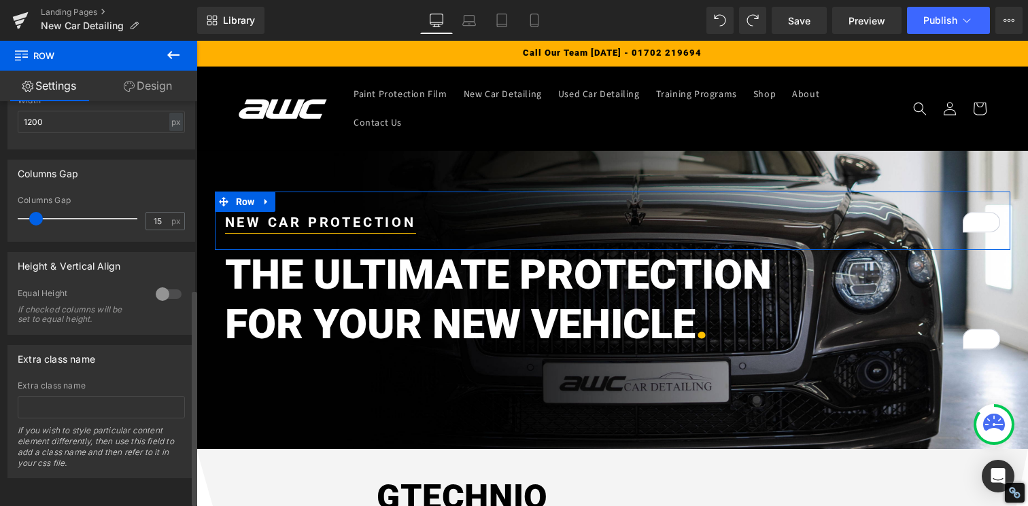
scroll to position [0, 0]
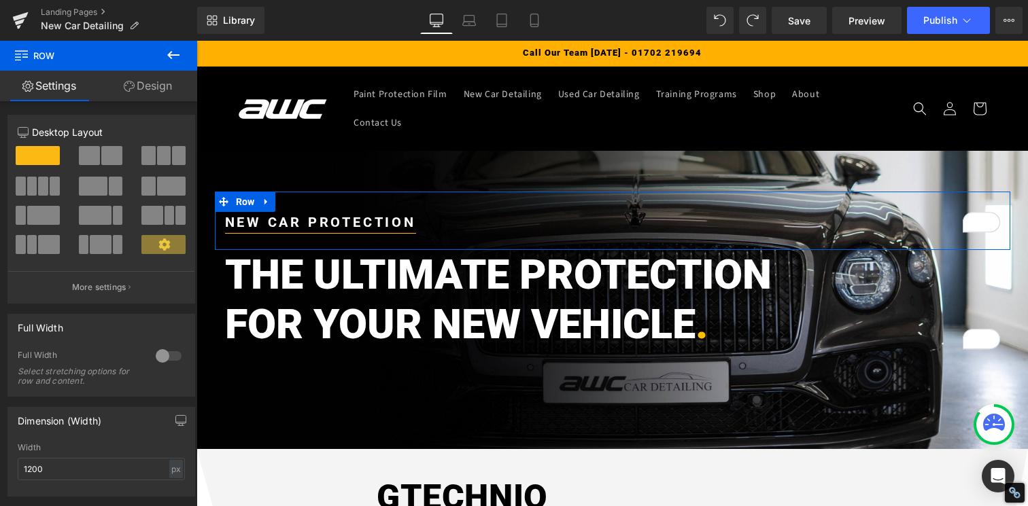
click at [160, 88] on link "Design" at bounding box center [148, 86] width 99 height 31
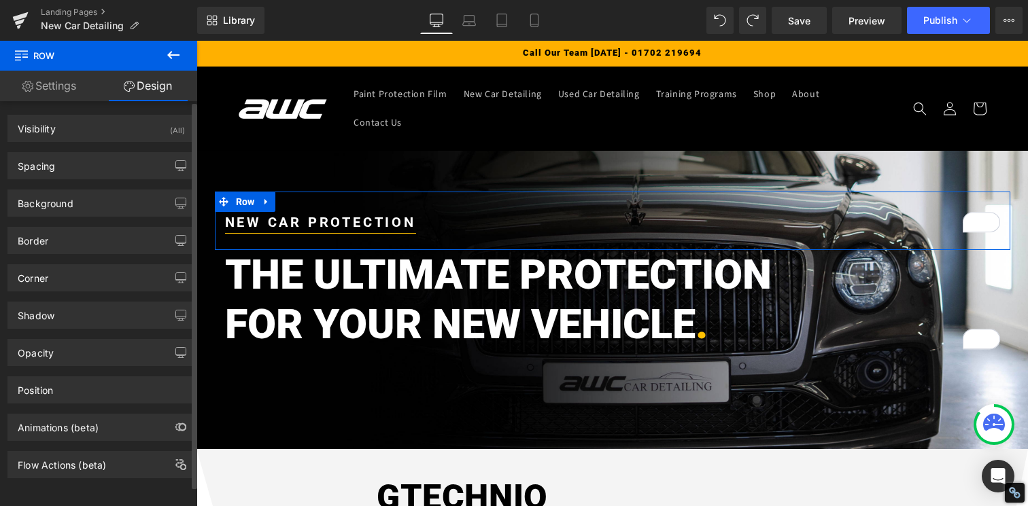
scroll to position [11, 0]
click at [60, 229] on div "Border" at bounding box center [101, 241] width 186 height 26
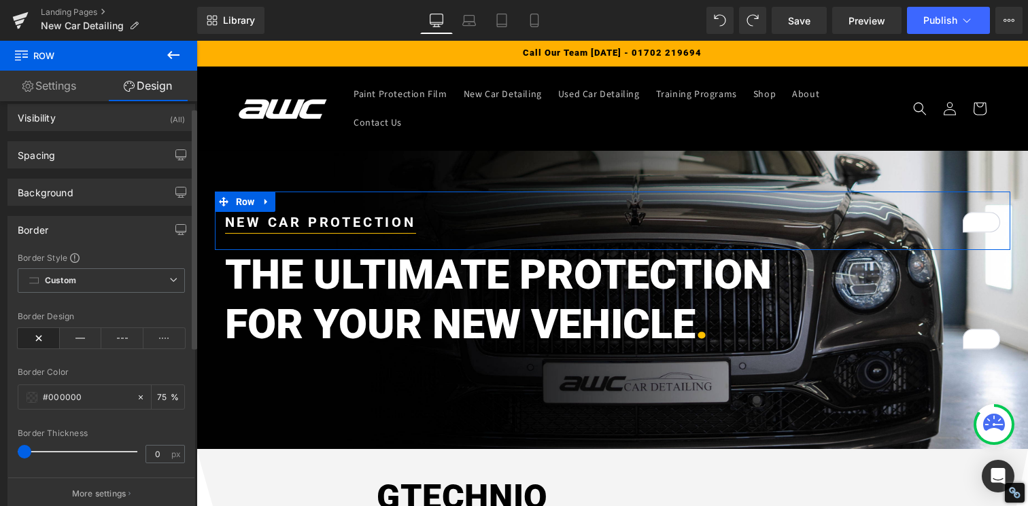
click at [67, 227] on div "Border" at bounding box center [101, 230] width 186 height 26
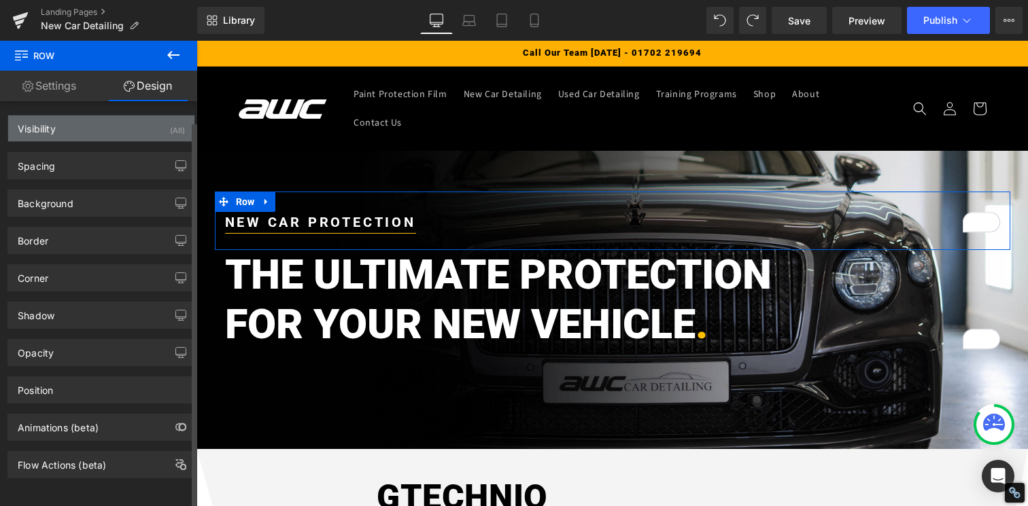
click at [58, 120] on div "Visibility (All)" at bounding box center [101, 129] width 186 height 26
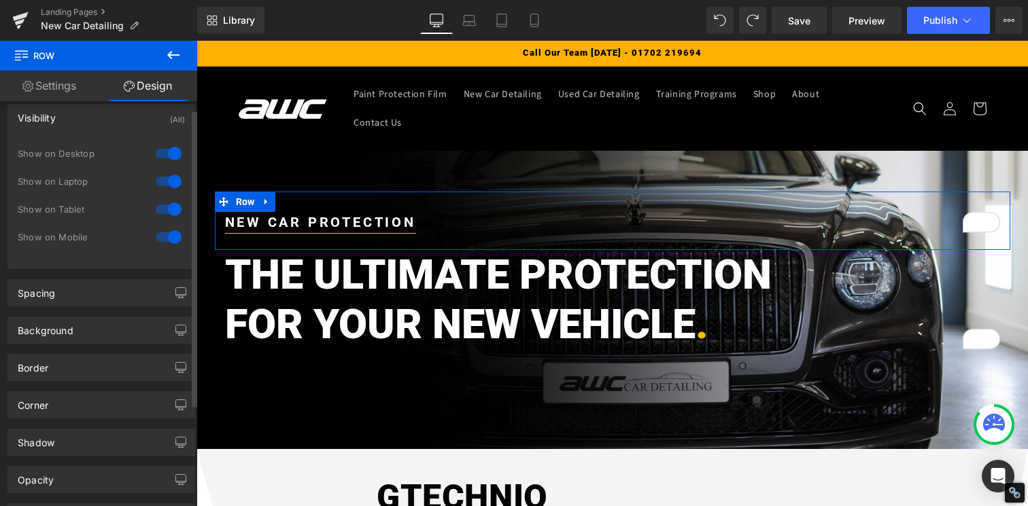
click at [58, 120] on div "Visibility (All)" at bounding box center [101, 118] width 186 height 26
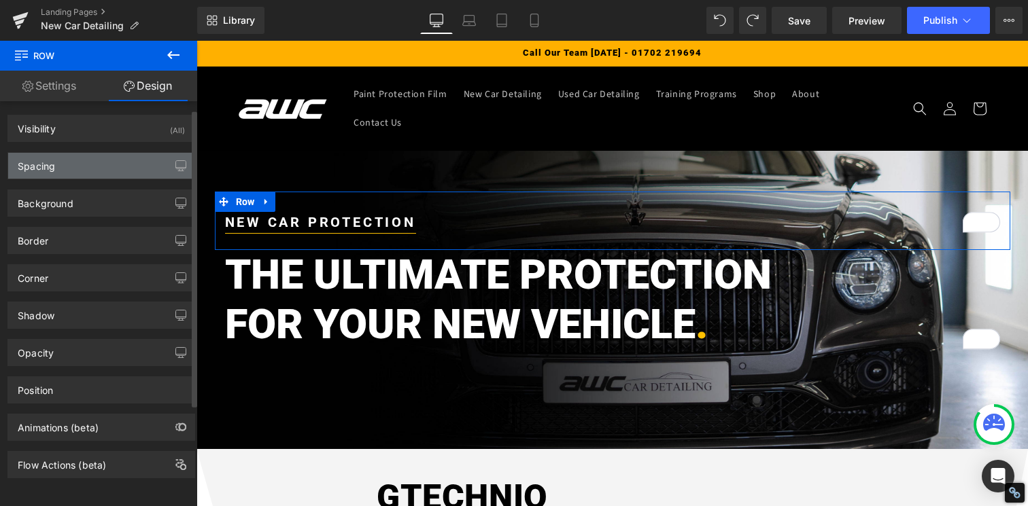
click at [58, 159] on div "Spacing" at bounding box center [101, 166] width 186 height 26
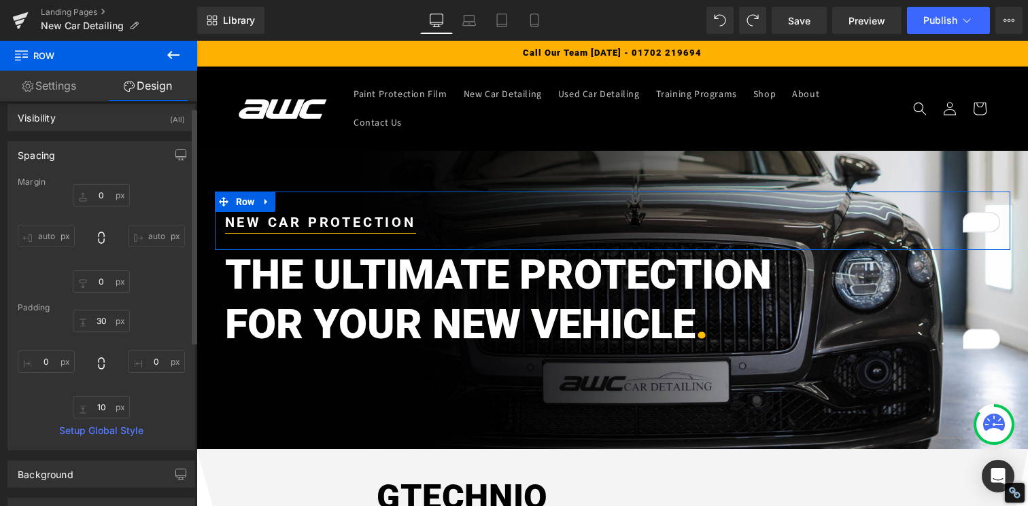
click at [58, 159] on div "Spacing" at bounding box center [101, 155] width 186 height 26
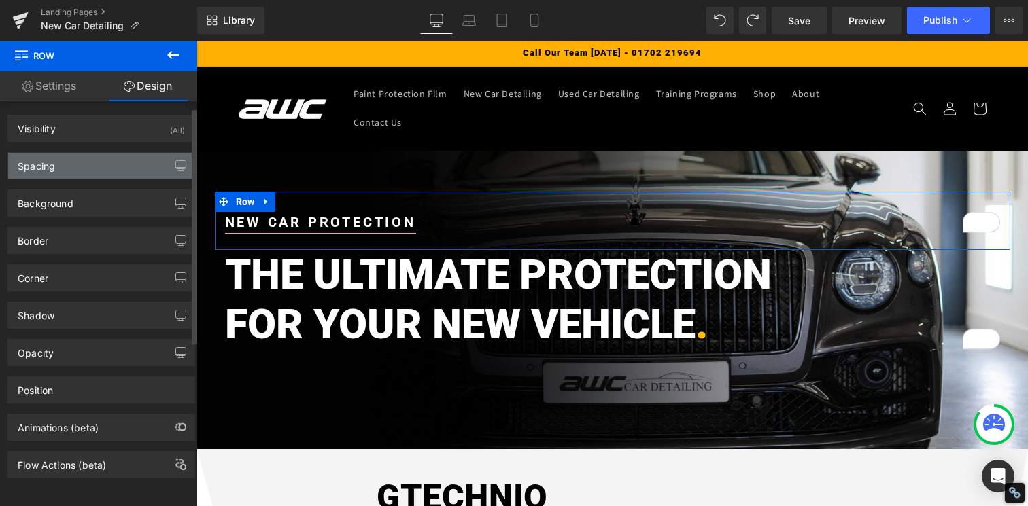
scroll to position [0, 0]
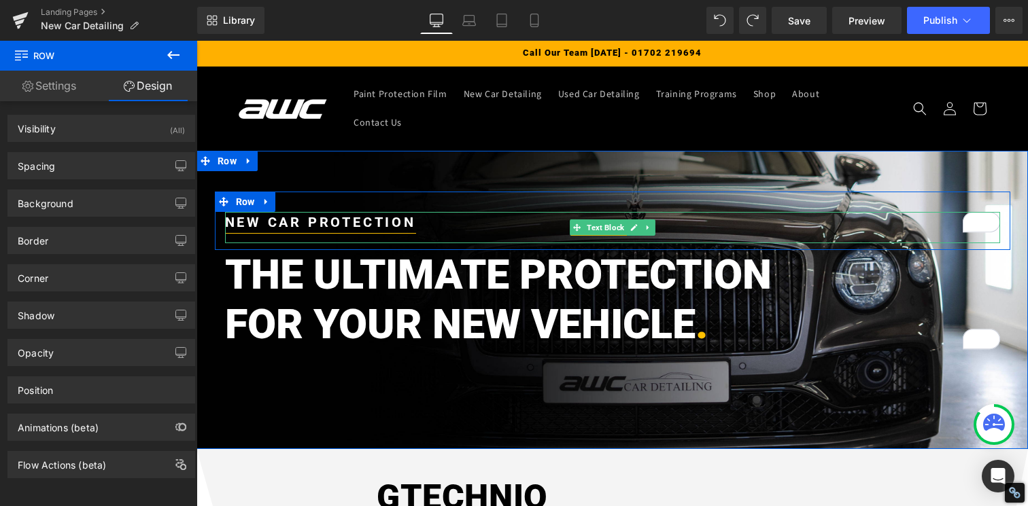
click at [271, 214] on strong "NEW CAR PROTECTION" at bounding box center [320, 222] width 191 height 16
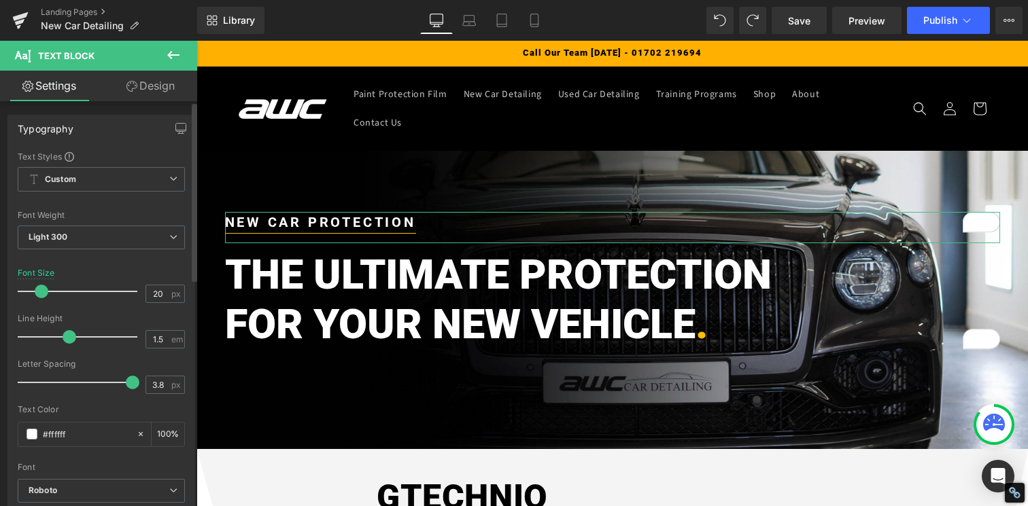
click at [115, 119] on div "Typography" at bounding box center [101, 129] width 186 height 26
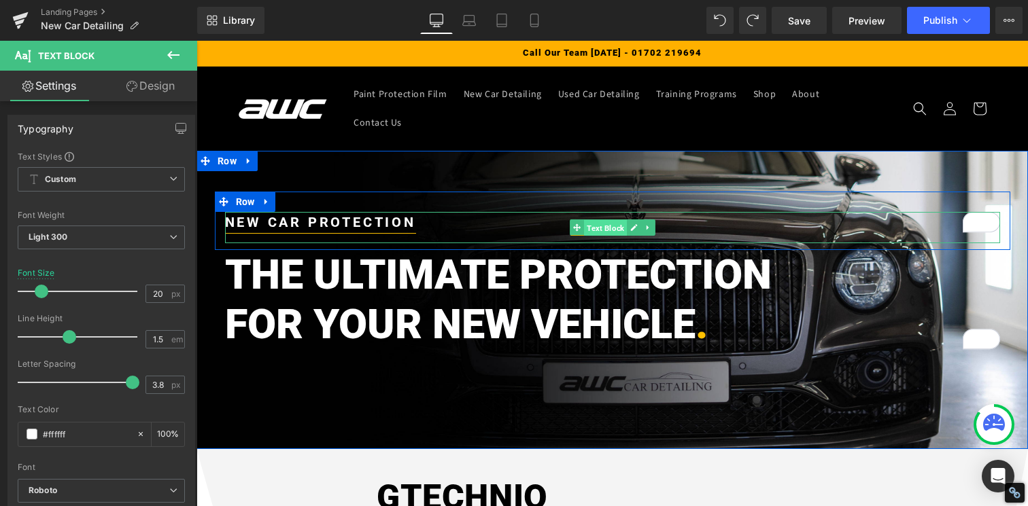
click at [594, 220] on span "Text Block" at bounding box center [605, 228] width 43 height 16
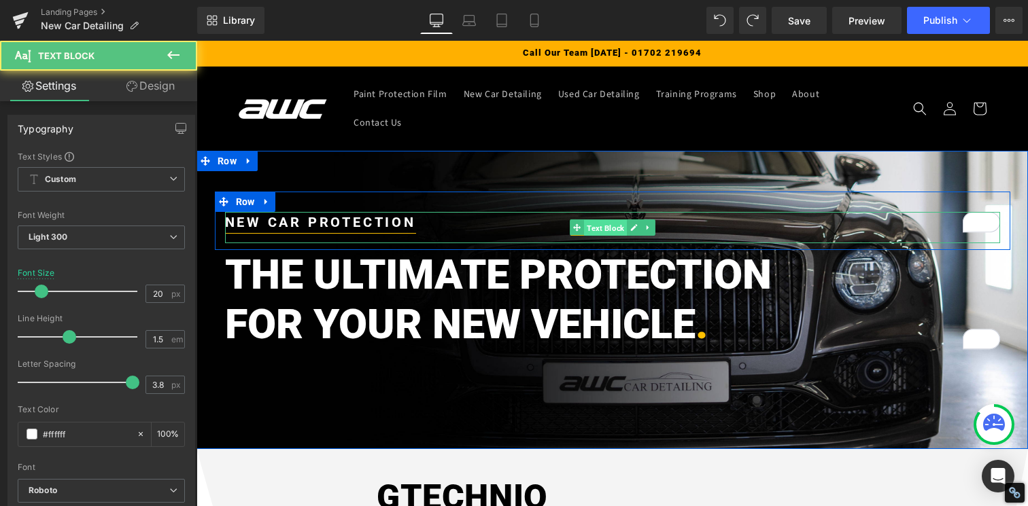
click at [594, 220] on span "Text Block" at bounding box center [605, 228] width 43 height 16
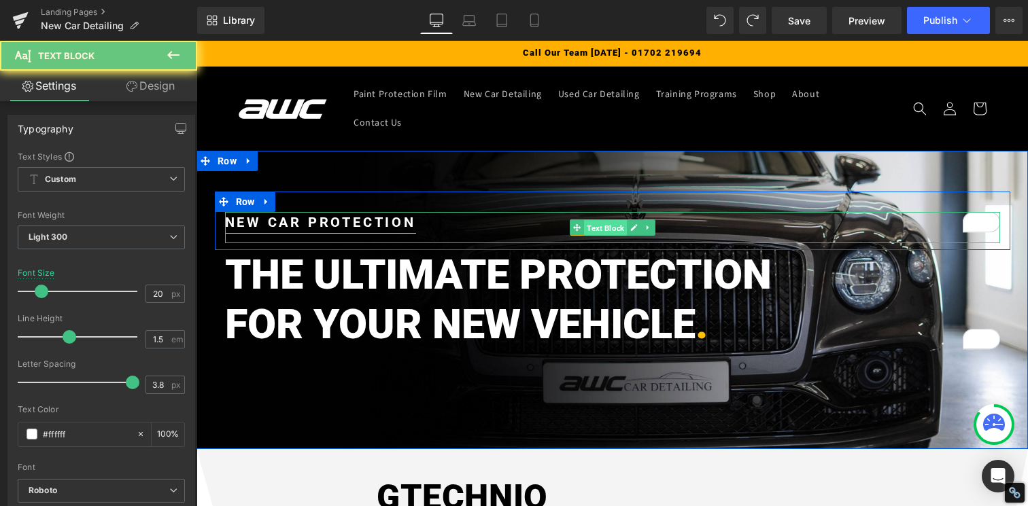
click at [594, 220] on span "Text Block" at bounding box center [605, 228] width 43 height 16
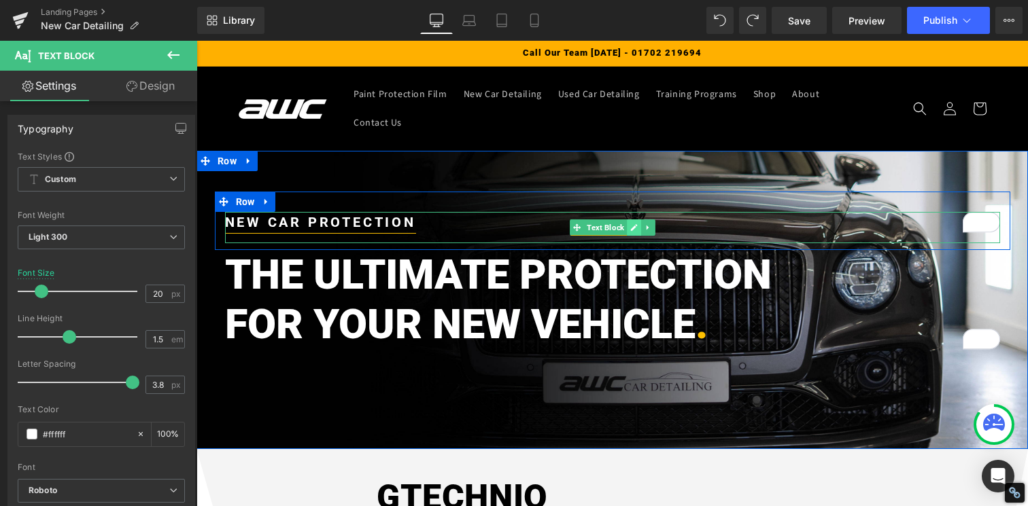
click at [632, 224] on icon at bounding box center [633, 227] width 7 height 7
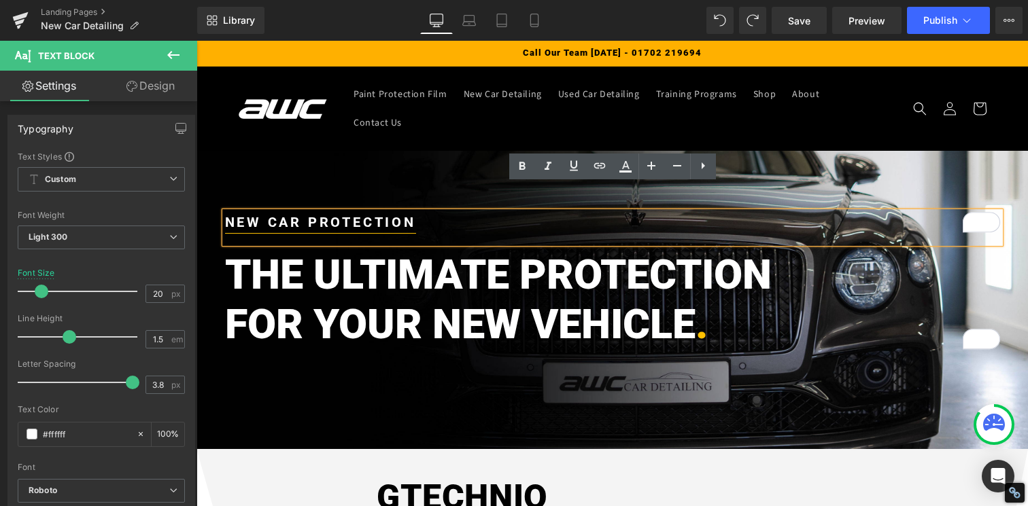
click at [566, 212] on p "NEW CAR PROTECTION" at bounding box center [612, 222] width 775 height 20
click at [699, 167] on icon at bounding box center [703, 166] width 16 height 16
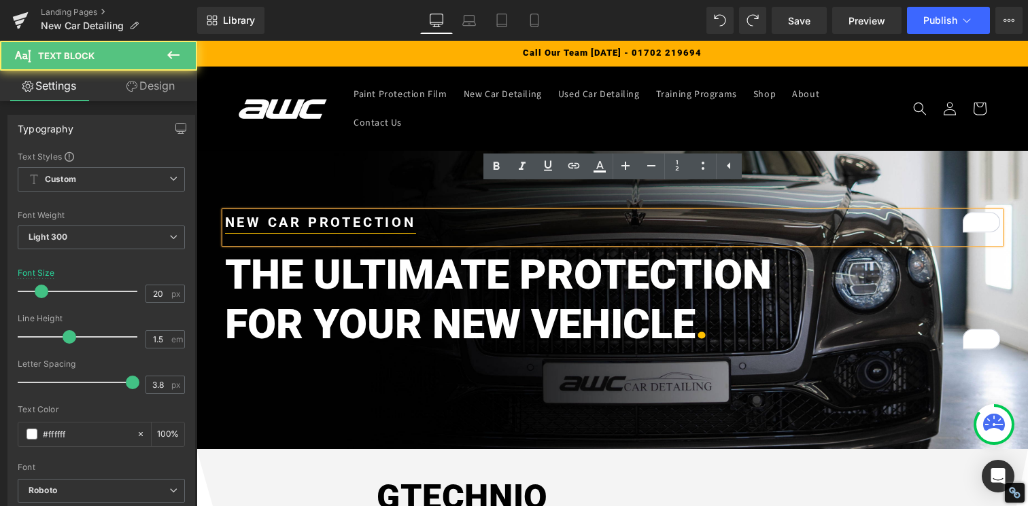
click at [420, 212] on p "NEW CAR PROTECTION" at bounding box center [612, 222] width 775 height 20
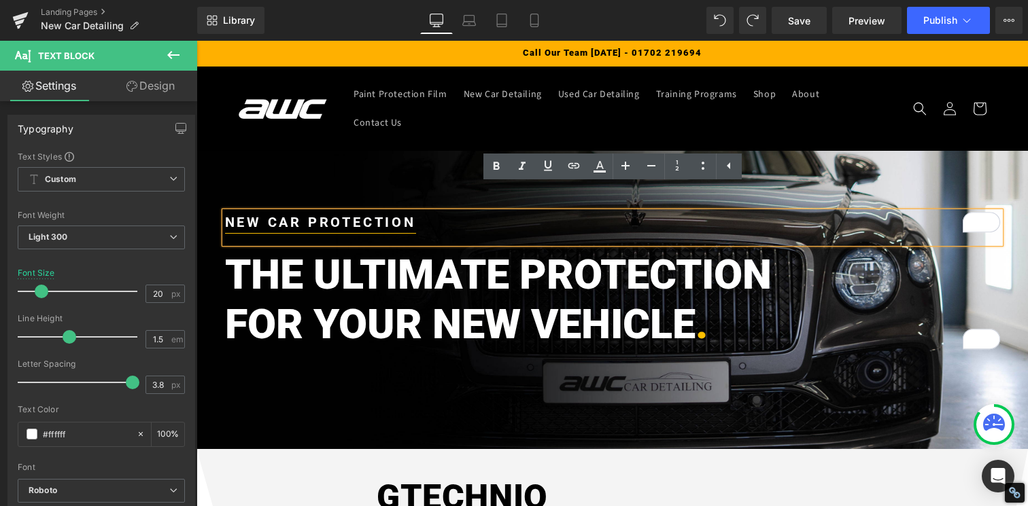
drag, startPoint x: 434, startPoint y: 196, endPoint x: 425, endPoint y: 202, distance: 10.4
click at [425, 212] on p "NEW CAR PROTECTION" at bounding box center [612, 222] width 775 height 20
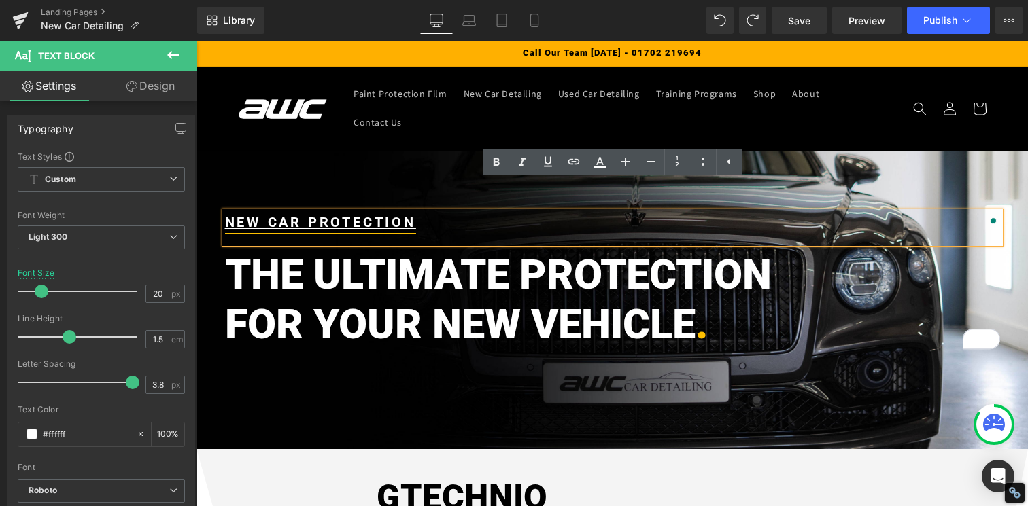
click at [439, 212] on div "NEW CAR PROTECTION" at bounding box center [612, 227] width 775 height 31
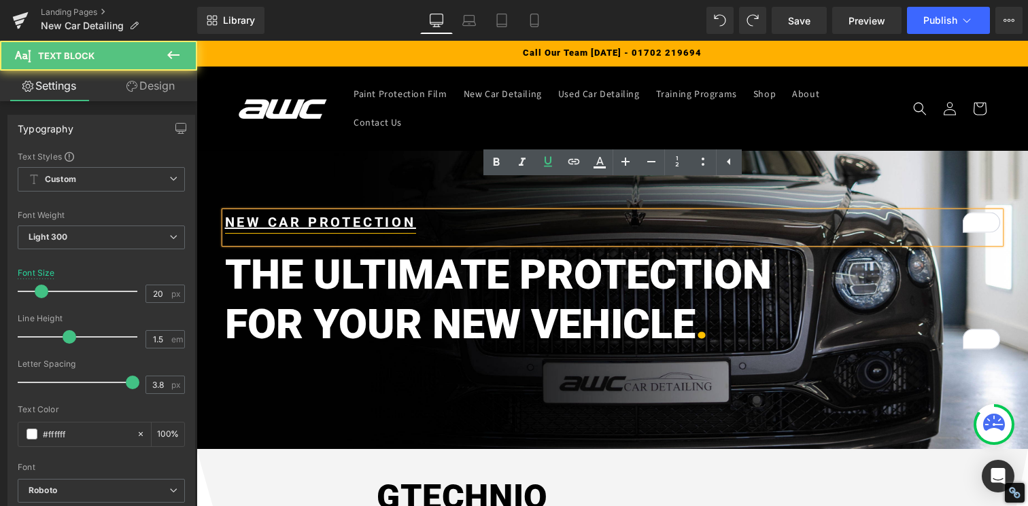
click at [449, 301] on h2 "FOR YOUR NEW VEHICLE ." at bounding box center [612, 325] width 775 height 50
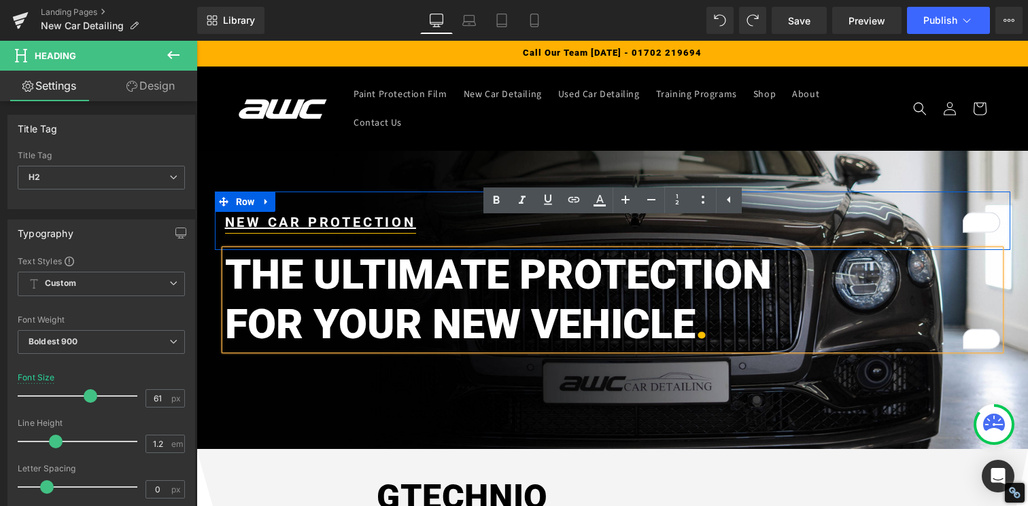
click at [427, 212] on p "NEW CAR PROTECTION" at bounding box center [612, 222] width 775 height 20
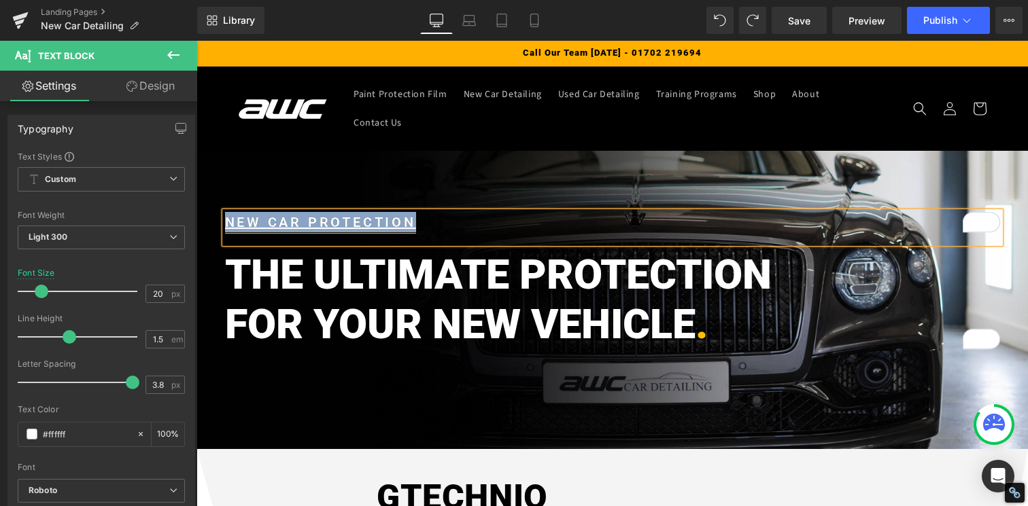
click at [454, 212] on p "NEW CAR PROTECTION" at bounding box center [612, 222] width 775 height 20
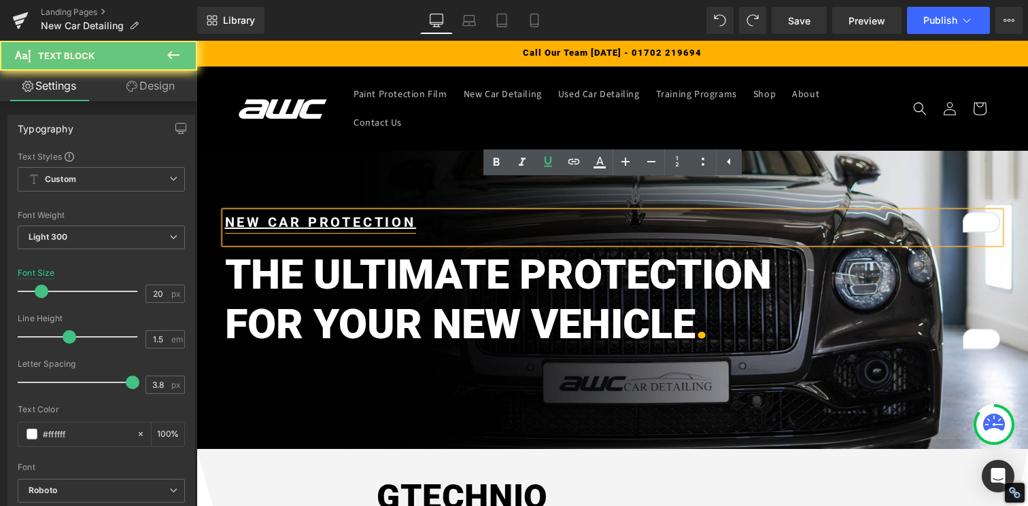
click at [454, 212] on p "NEW CAR PROTECTION" at bounding box center [612, 222] width 775 height 20
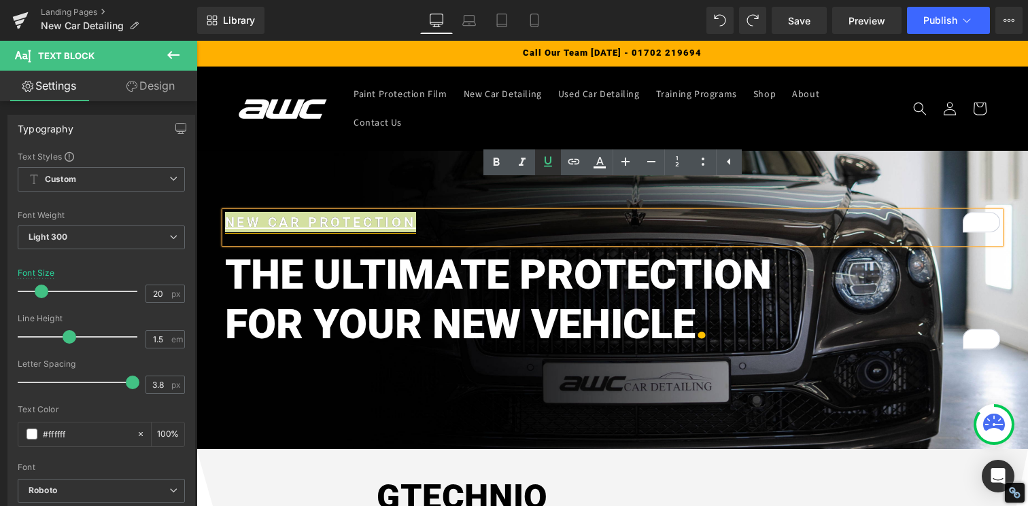
click at [550, 164] on icon at bounding box center [548, 162] width 16 height 16
click at [436, 213] on div "NEW CAR PROTECTION" at bounding box center [612, 227] width 775 height 31
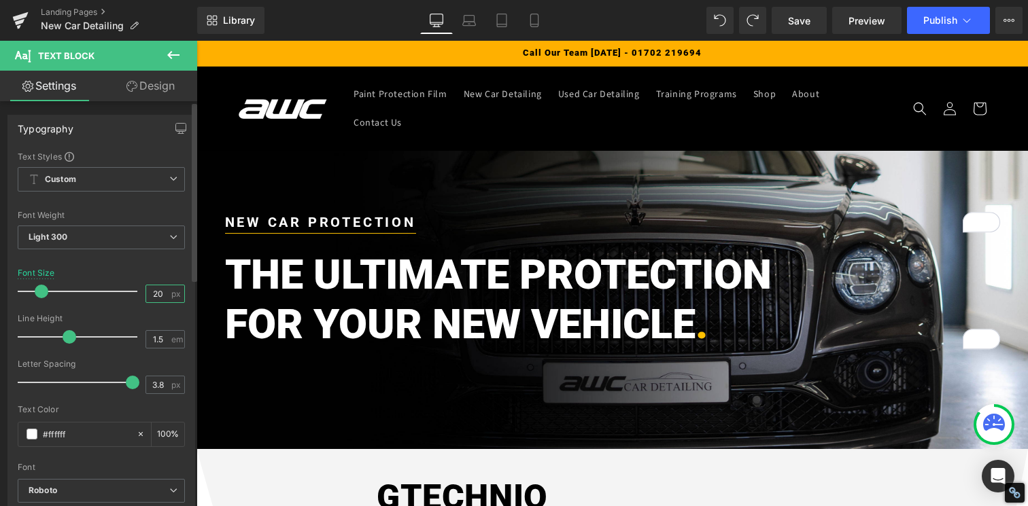
click at [152, 294] on input "20" at bounding box center [158, 293] width 24 height 17
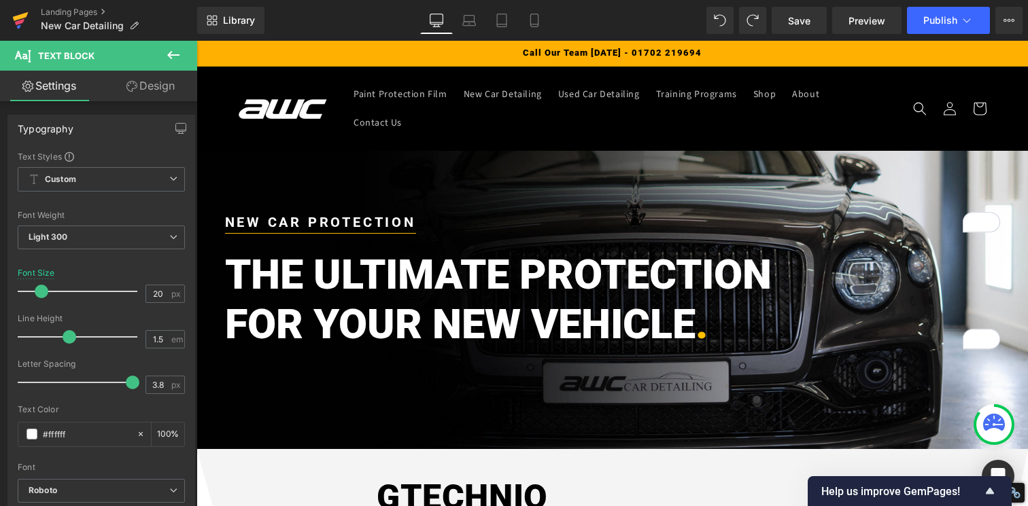
click at [26, 22] on icon at bounding box center [20, 20] width 16 height 34
